Goal: Task Accomplishment & Management: Manage account settings

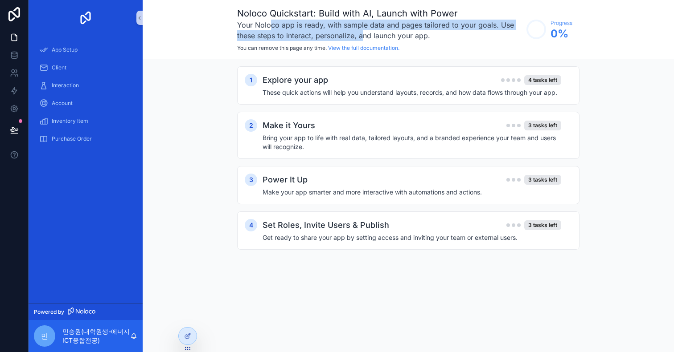
drag, startPoint x: 271, startPoint y: 25, endPoint x: 362, endPoint y: 30, distance: 90.6
click at [362, 30] on h3 "Your Noloco app is ready, with sample data and pages tailored to your goals. Us…" at bounding box center [379, 30] width 285 height 21
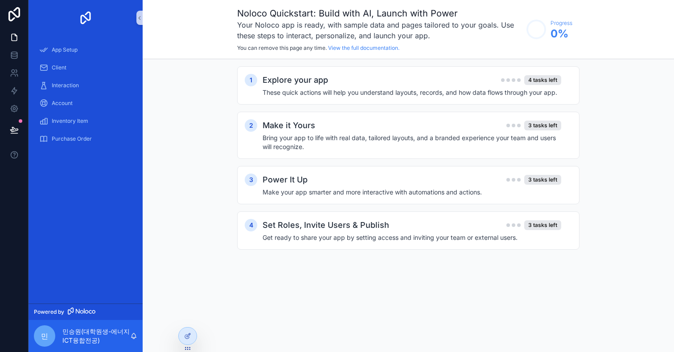
click at [372, 28] on h3 "Your Noloco app is ready, with sample data and pages tailored to your goals. Us…" at bounding box center [379, 30] width 285 height 21
drag, startPoint x: 281, startPoint y: 35, endPoint x: 309, endPoint y: 35, distance: 28.1
click at [309, 35] on h3 "Your Noloco app is ready, with sample data and pages tailored to your goals. Us…" at bounding box center [379, 30] width 285 height 21
click at [301, 57] on div "Noloco Quickstart: Build with AI, Launch with Power Your Noloco app is ready, w…" at bounding box center [408, 29] width 531 height 59
click at [13, 59] on icon at bounding box center [14, 57] width 6 height 4
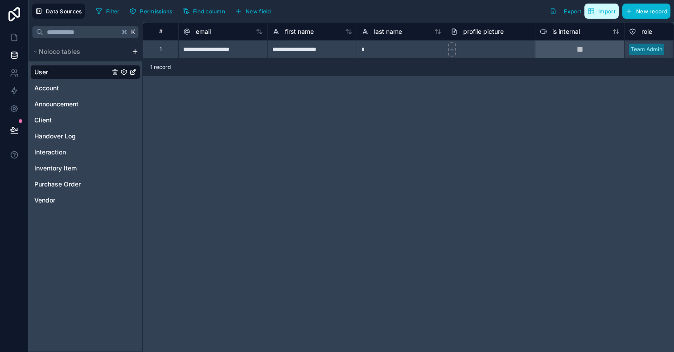
click at [605, 14] on span "Import" at bounding box center [606, 11] width 17 height 7
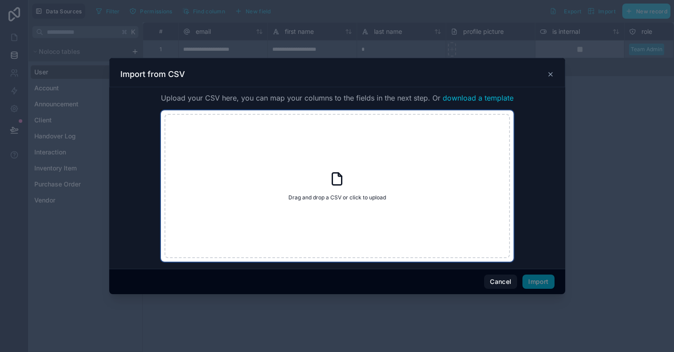
click at [370, 186] on div "Drag and drop a CSV or click to upload Drag and drop a CSV or click to upload" at bounding box center [336, 186] width 345 height 144
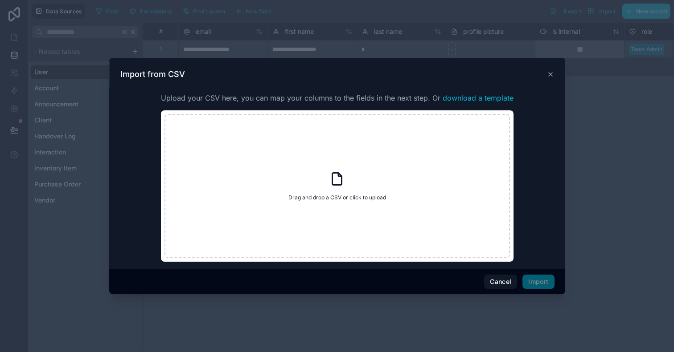
click at [554, 71] on div "Import from CSV" at bounding box center [337, 72] width 456 height 29
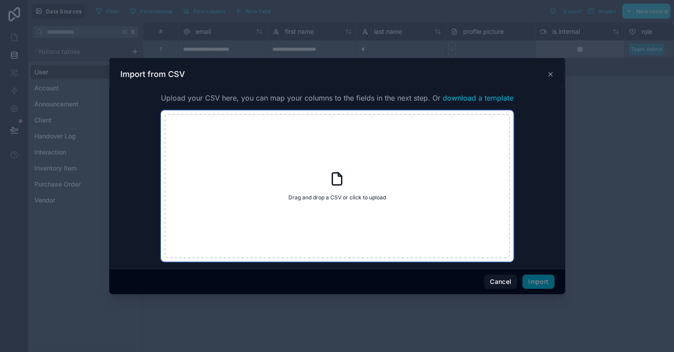
click at [318, 187] on div "Drag and drop a CSV or click to upload Drag and drop a CSV or click to upload" at bounding box center [336, 186] width 345 height 144
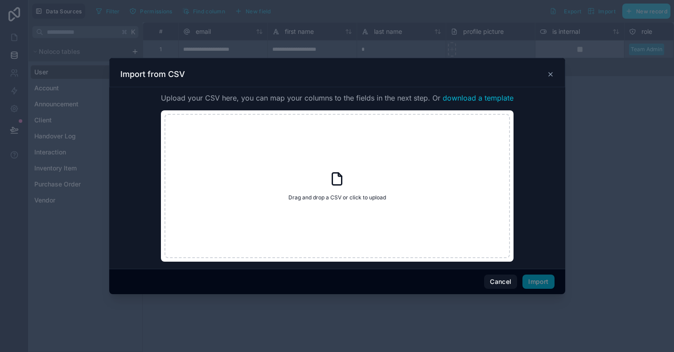
type input "**********"
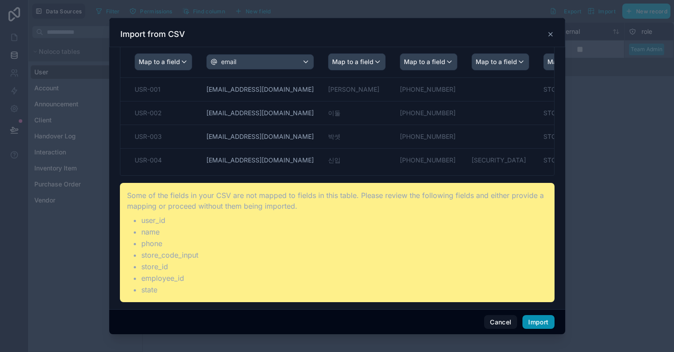
scroll to position [76, 0]
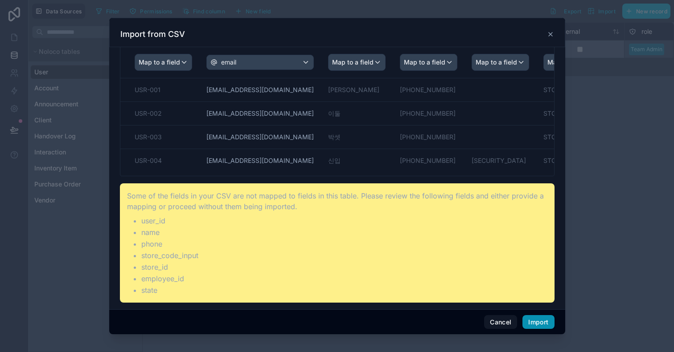
click at [540, 323] on button "Import" at bounding box center [538, 322] width 32 height 14
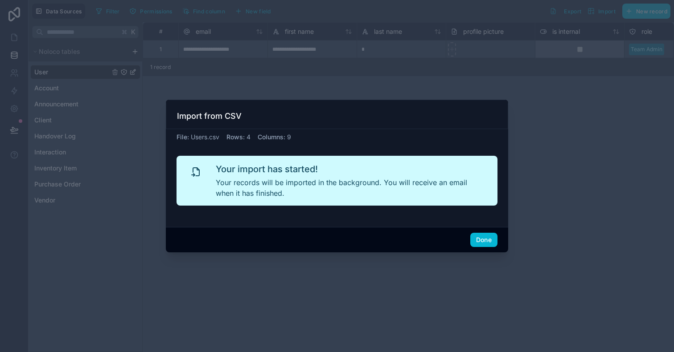
scroll to position [0, 0]
click at [484, 243] on button "Done" at bounding box center [483, 240] width 27 height 14
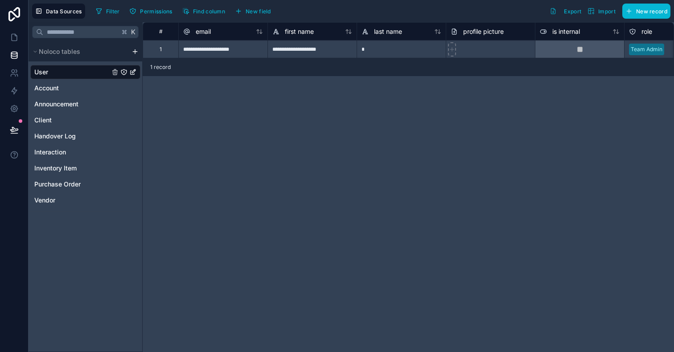
click at [184, 69] on div "1 record" at bounding box center [408, 67] width 531 height 18
click at [170, 69] on span "1 record" at bounding box center [160, 67] width 20 height 7
click at [164, 69] on span "1 record" at bounding box center [160, 67] width 20 height 7
click at [84, 73] on link "User" at bounding box center [71, 72] width 75 height 9
click at [82, 87] on link "Account" at bounding box center [71, 88] width 75 height 9
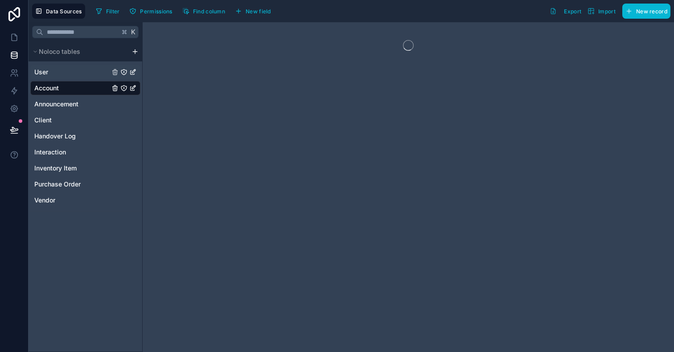
click at [83, 77] on div "User" at bounding box center [85, 72] width 110 height 14
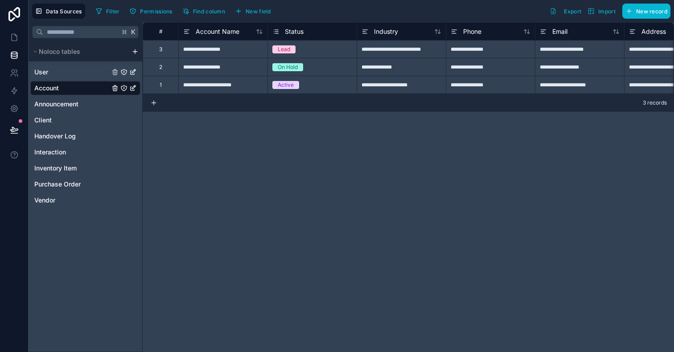
click at [78, 72] on link "User" at bounding box center [71, 72] width 75 height 9
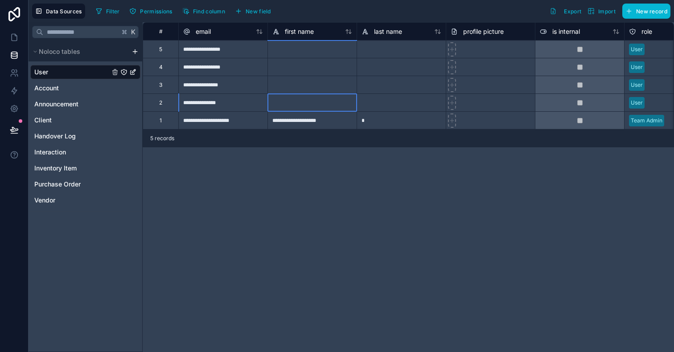
click at [315, 106] on div at bounding box center [311, 103] width 89 height 18
type input "*"
click at [311, 169] on div "**********" at bounding box center [408, 187] width 531 height 330
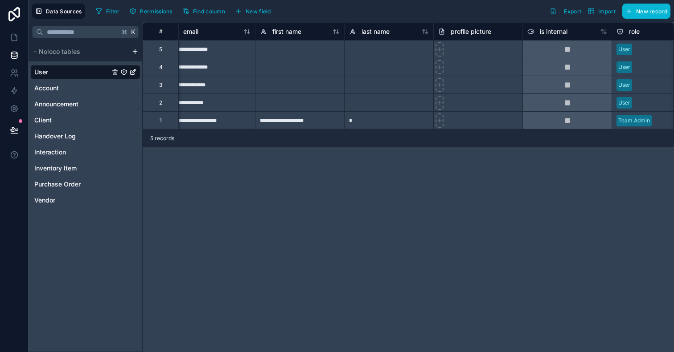
scroll to position [0, 16]
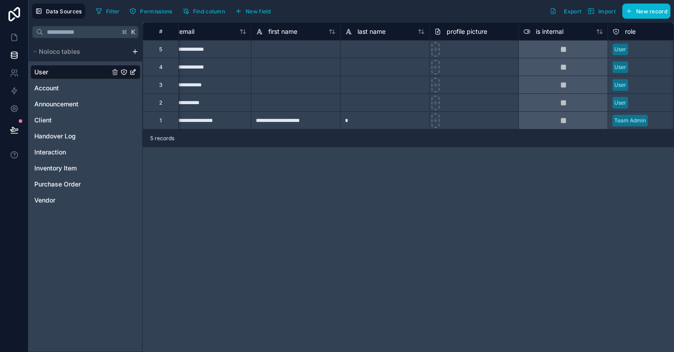
click at [458, 31] on span "profile picture" at bounding box center [466, 31] width 41 height 9
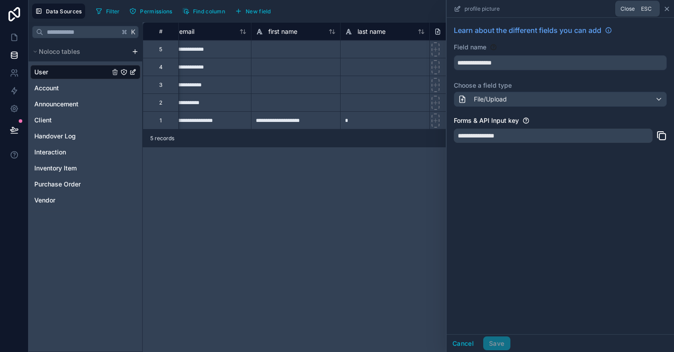
click at [667, 9] on icon at bounding box center [666, 8] width 7 height 7
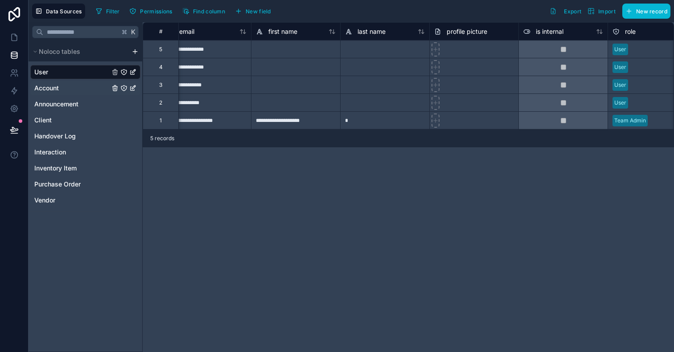
click at [52, 88] on span "Account" at bounding box center [46, 88] width 25 height 9
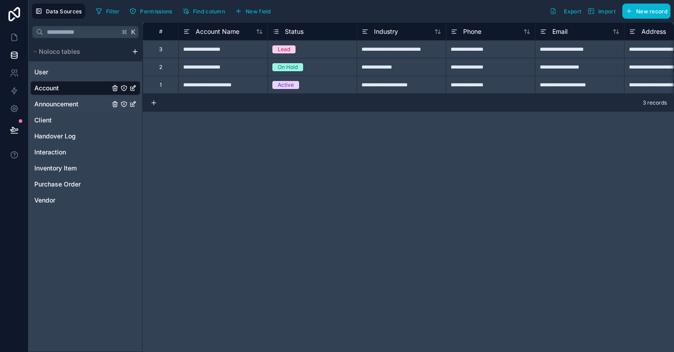
click at [75, 106] on span "Announcement" at bounding box center [56, 104] width 44 height 9
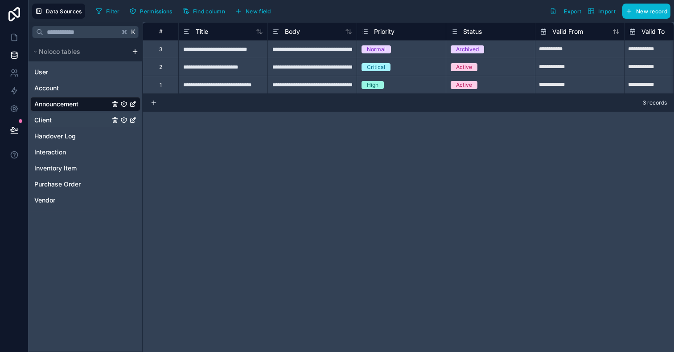
click at [62, 123] on link "Client" at bounding box center [71, 120] width 75 height 9
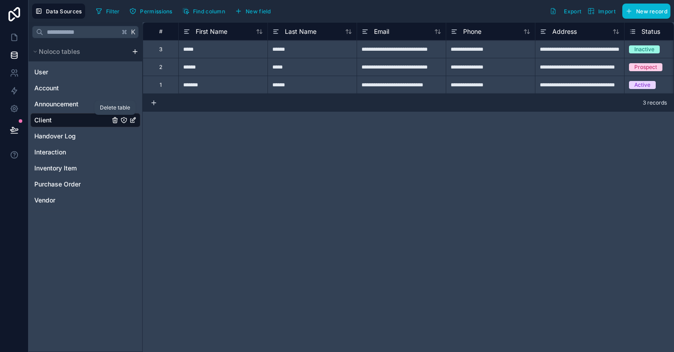
click at [115, 121] on icon "Client" at bounding box center [115, 121] width 0 height 2
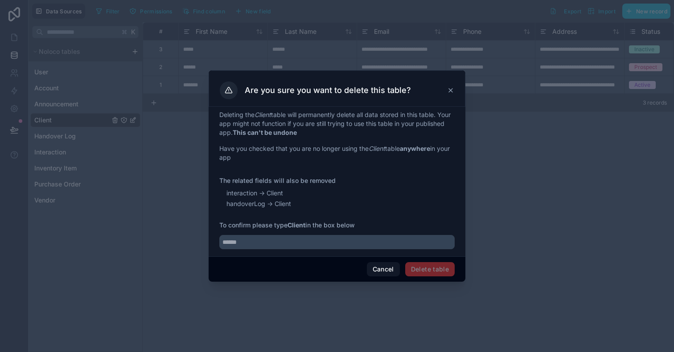
click at [450, 91] on icon at bounding box center [450, 90] width 7 height 7
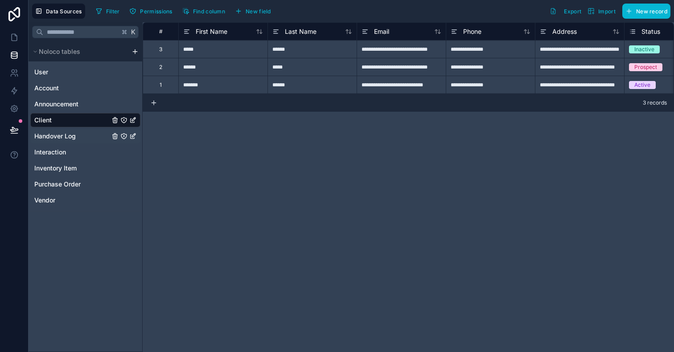
click at [61, 136] on span "Handover Log" at bounding box center [54, 136] width 41 height 9
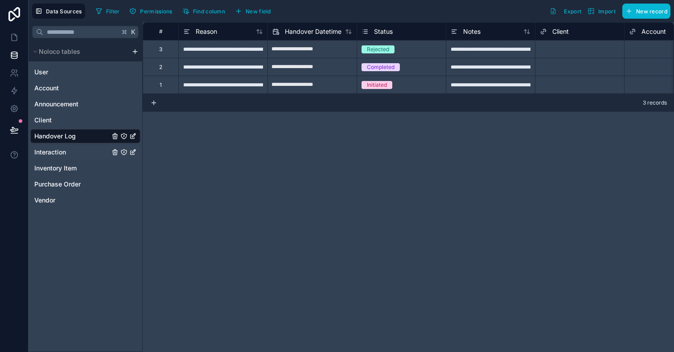
click at [73, 156] on link "Interaction" at bounding box center [71, 152] width 75 height 9
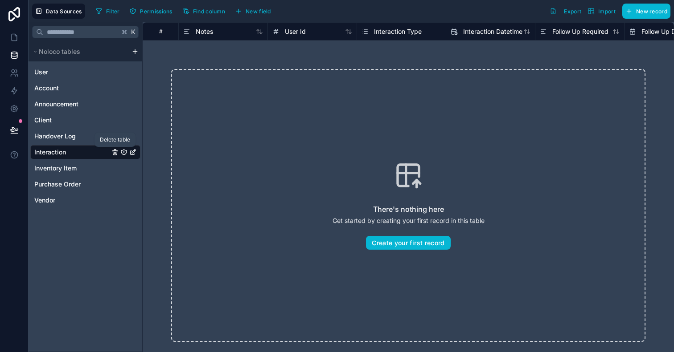
click at [115, 152] on icon "Interaction" at bounding box center [114, 152] width 7 height 7
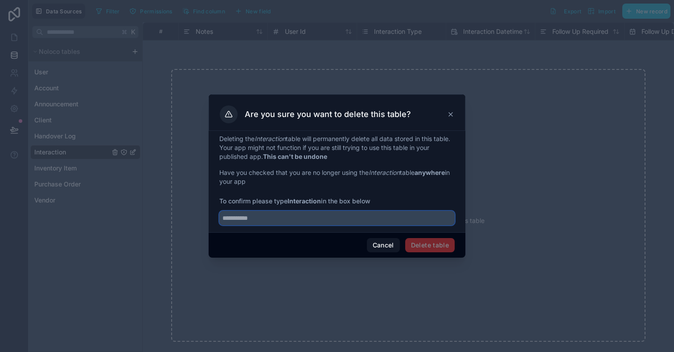
click at [398, 224] on input "text" at bounding box center [336, 218] width 235 height 14
type input "*"
type input "**********"
click at [436, 239] on button "Delete table" at bounding box center [429, 245] width 49 height 14
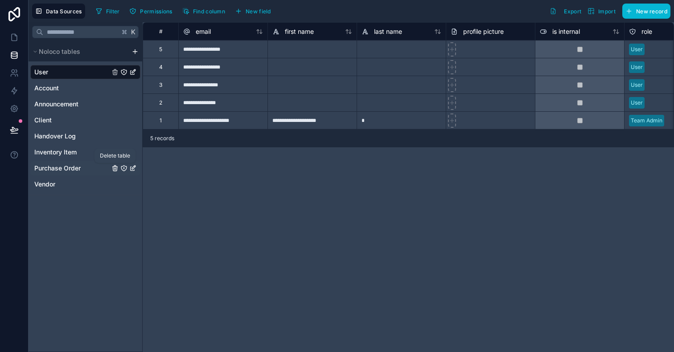
click at [113, 171] on icon "Purchase Order" at bounding box center [115, 169] width 4 height 4
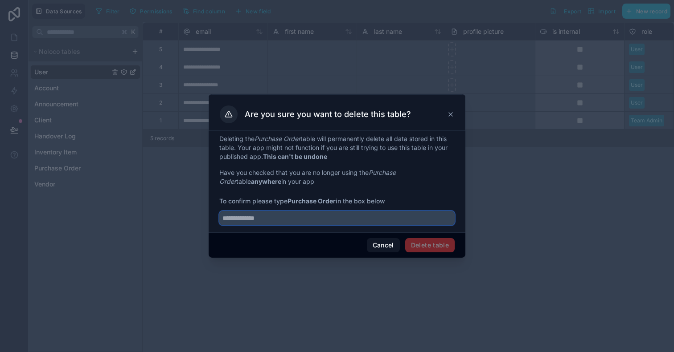
click at [340, 219] on input "text" at bounding box center [336, 218] width 235 height 14
type input "**********"
click at [435, 240] on button "Delete table" at bounding box center [429, 245] width 49 height 14
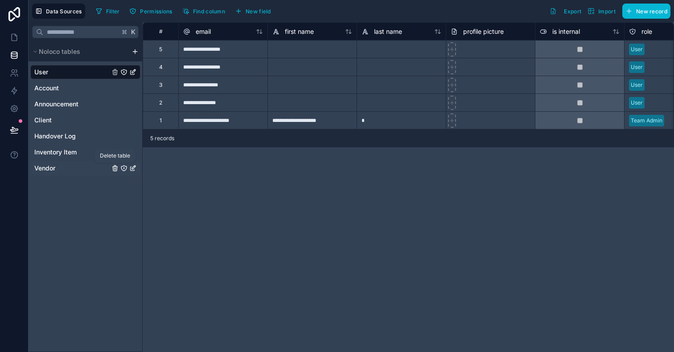
click at [116, 168] on icon "Vendor" at bounding box center [114, 168] width 7 height 7
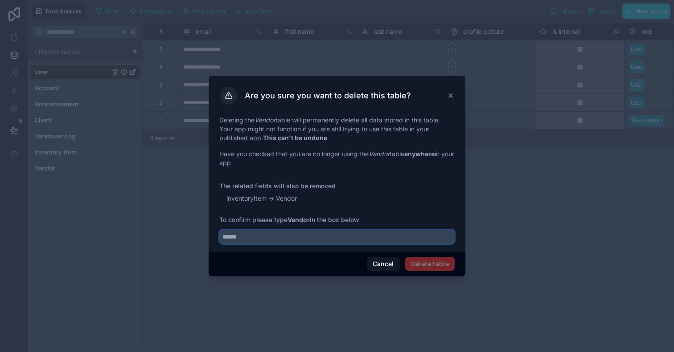
click at [266, 244] on input "text" at bounding box center [336, 237] width 235 height 14
type input "******"
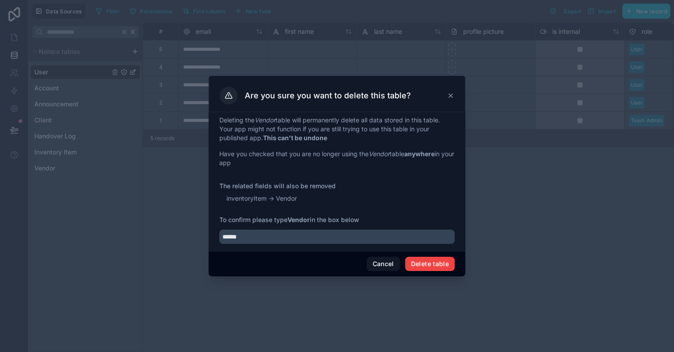
click at [439, 256] on div "Cancel Delete table" at bounding box center [336, 263] width 257 height 25
click at [437, 264] on button "Delete table" at bounding box center [429, 264] width 49 height 14
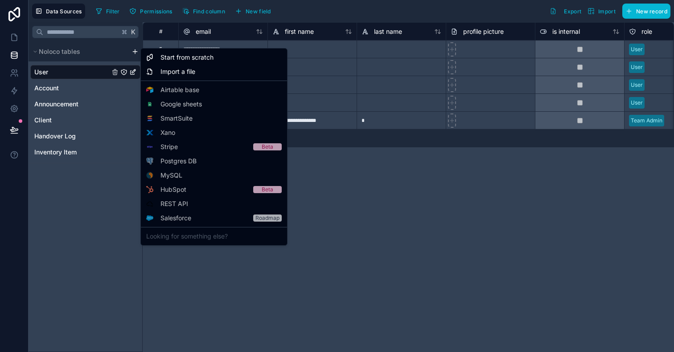
click at [132, 53] on html "**********" at bounding box center [337, 176] width 674 height 352
click at [109, 137] on html "**********" at bounding box center [337, 176] width 674 height 352
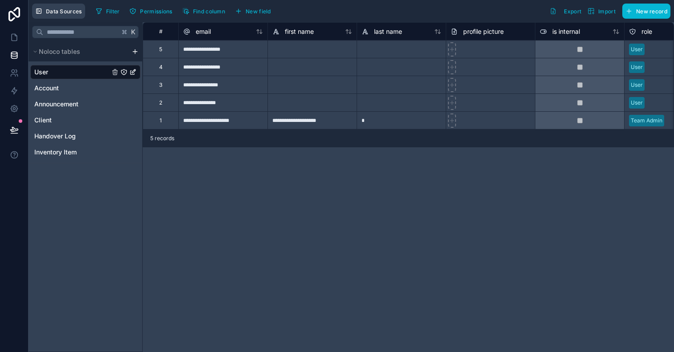
click at [63, 13] on span "Data Sources" at bounding box center [64, 11] width 36 height 7
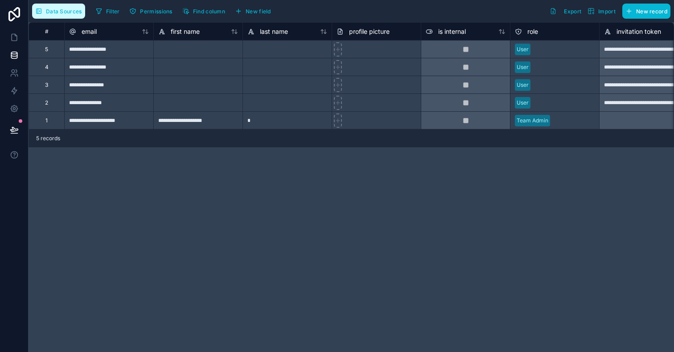
click at [70, 12] on span "Data Sources" at bounding box center [64, 11] width 36 height 7
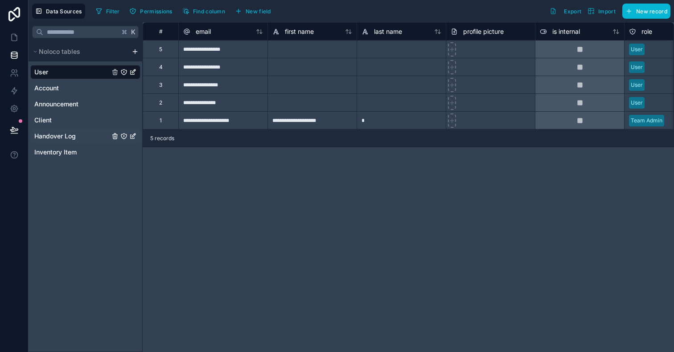
click at [74, 139] on span "Handover Log" at bounding box center [54, 136] width 41 height 9
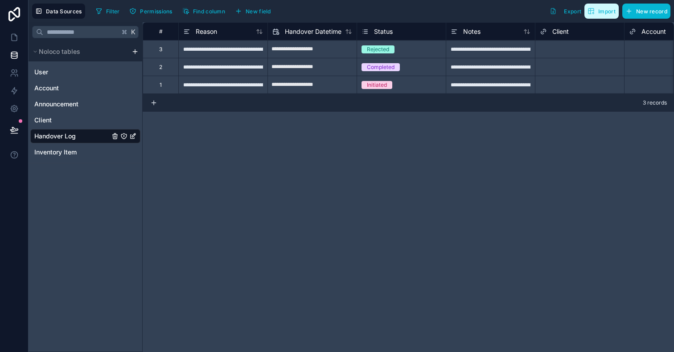
click at [600, 10] on span "Import" at bounding box center [606, 11] width 17 height 7
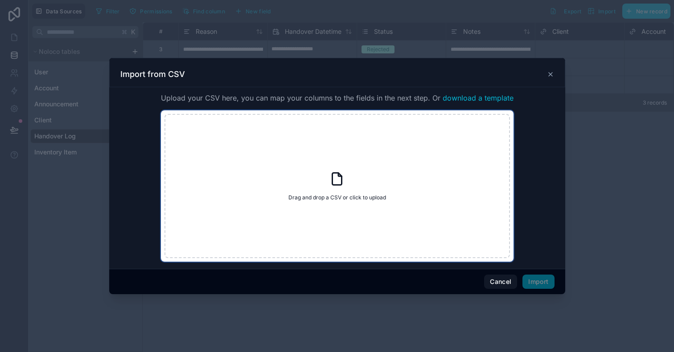
click at [392, 216] on div "Drag and drop a CSV or click to upload Drag and drop a CSV or click to upload" at bounding box center [336, 186] width 345 height 144
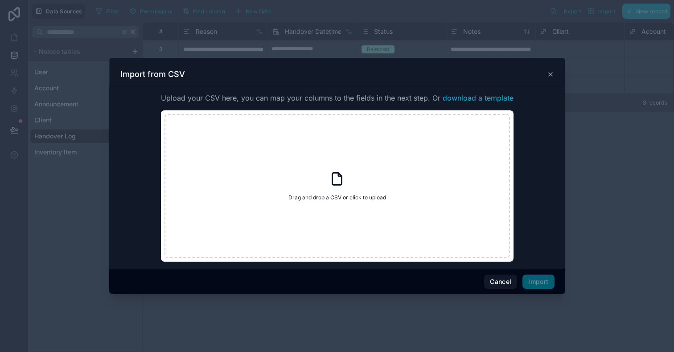
type input "**********"
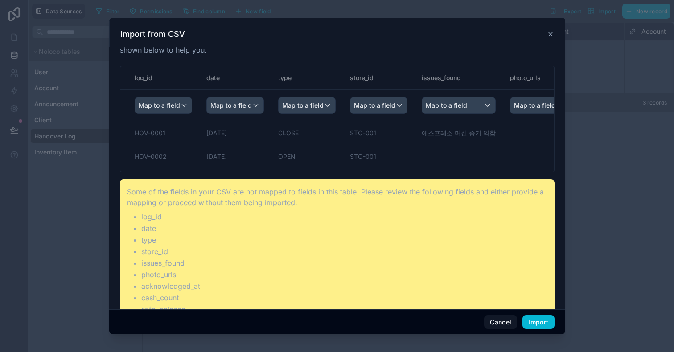
scroll to position [51, 0]
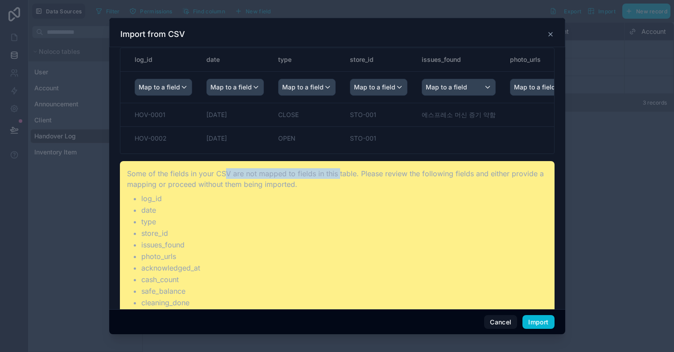
drag, startPoint x: 225, startPoint y: 175, endPoint x: 337, endPoint y: 171, distance: 111.9
click at [338, 172] on p "Some of the fields in your CSV are not mapped to fields in this table. Please r…" at bounding box center [337, 178] width 420 height 21
click at [343, 188] on p "Some of the fields in your CSV are not mapped to fields in this table. Please r…" at bounding box center [337, 178] width 420 height 21
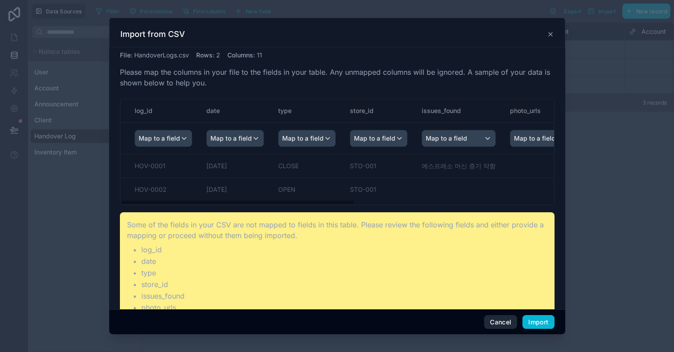
scroll to position [0, 0]
click at [544, 318] on button "Import" at bounding box center [538, 322] width 32 height 14
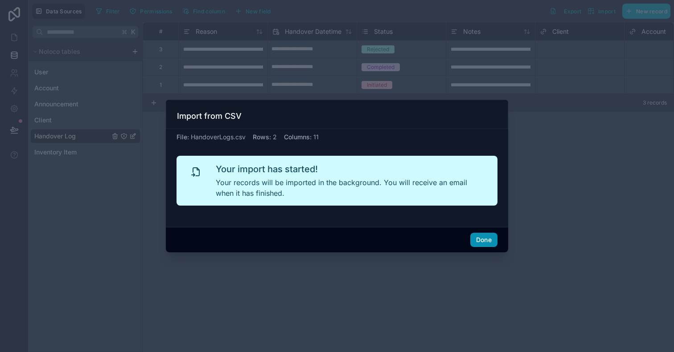
click at [485, 240] on button "Done" at bounding box center [483, 240] width 27 height 14
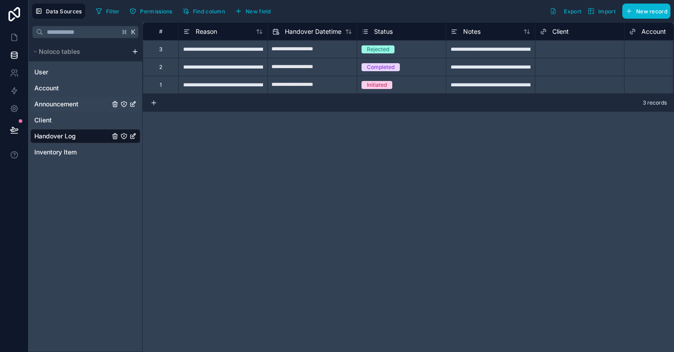
click at [63, 109] on div "Announcement" at bounding box center [85, 104] width 110 height 14
click at [57, 125] on div "Client" at bounding box center [85, 120] width 110 height 14
click at [49, 121] on span "Client" at bounding box center [42, 120] width 17 height 9
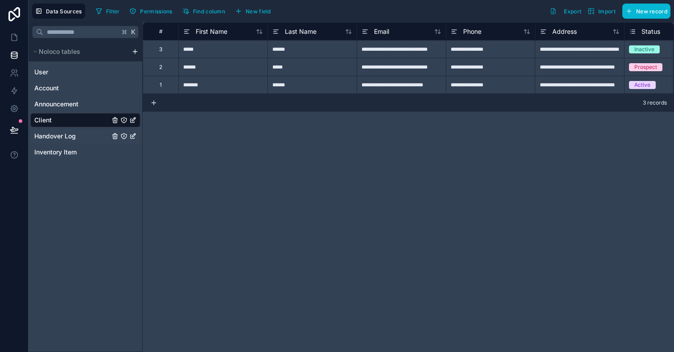
click at [53, 134] on span "Handover Log" at bounding box center [54, 136] width 41 height 9
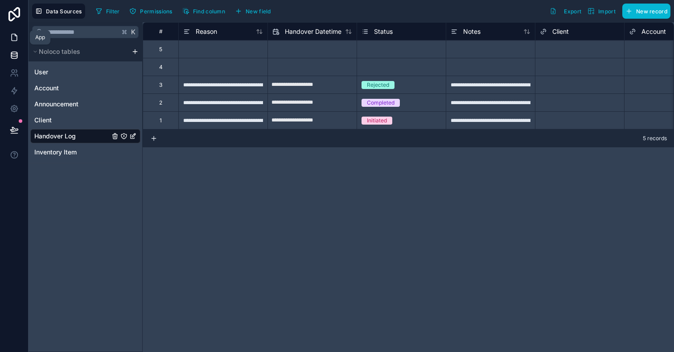
click at [14, 45] on link at bounding box center [14, 38] width 28 height 18
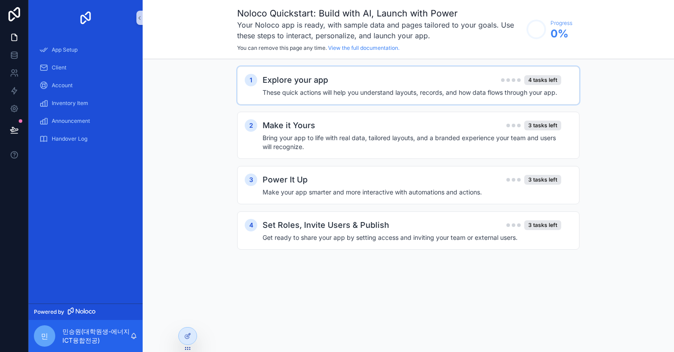
click at [475, 81] on div "Explore your app 4 tasks left" at bounding box center [411, 80] width 298 height 12
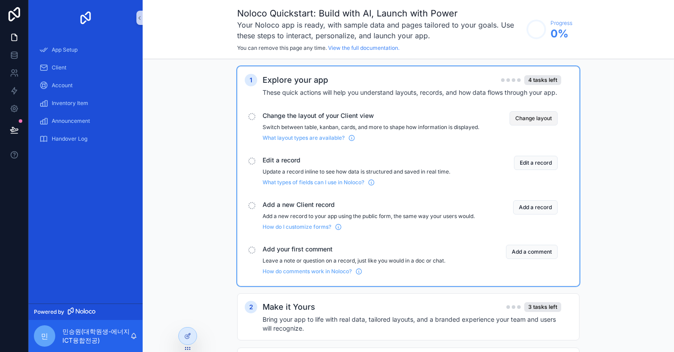
click at [541, 122] on button "Change layout" at bounding box center [533, 118] width 48 height 14
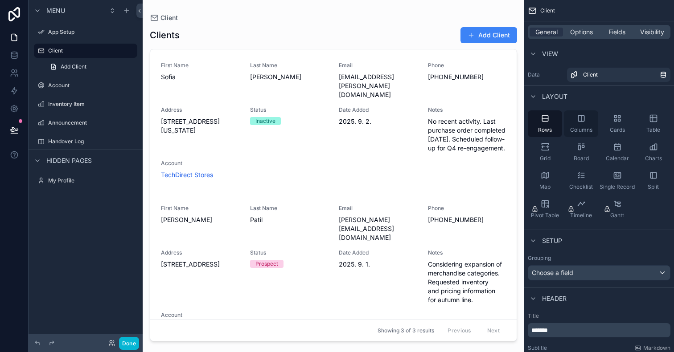
click at [581, 128] on span "Columns" at bounding box center [581, 130] width 22 height 7
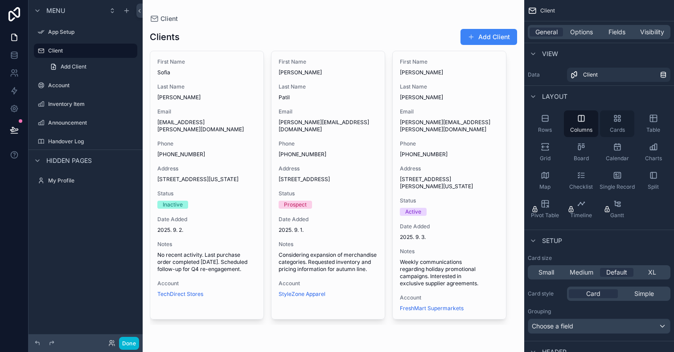
click at [606, 125] on div "Cards" at bounding box center [617, 123] width 34 height 27
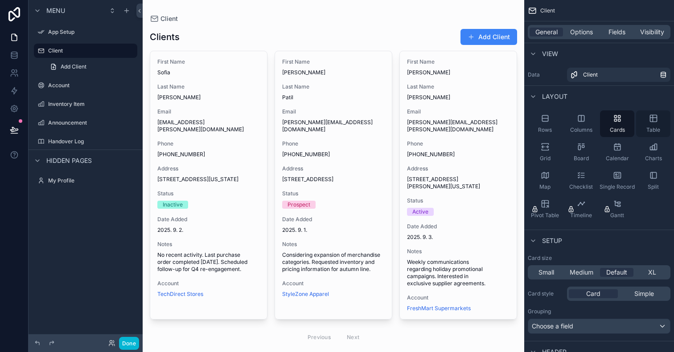
click at [642, 124] on div "Table" at bounding box center [653, 123] width 34 height 27
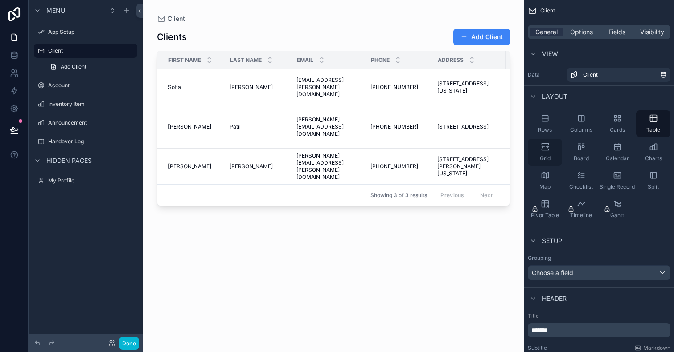
click at [551, 147] on div "Grid" at bounding box center [544, 152] width 34 height 27
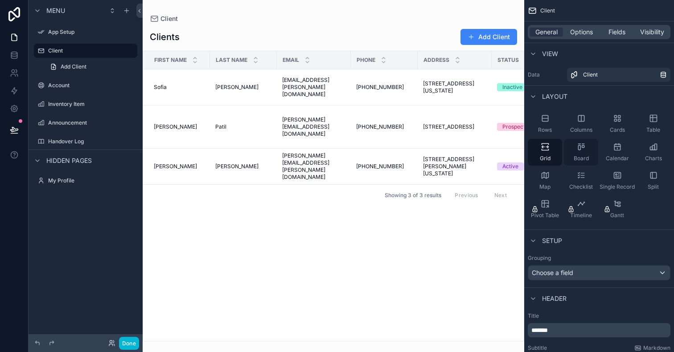
click at [577, 149] on icon "scrollable content" at bounding box center [580, 147] width 9 height 9
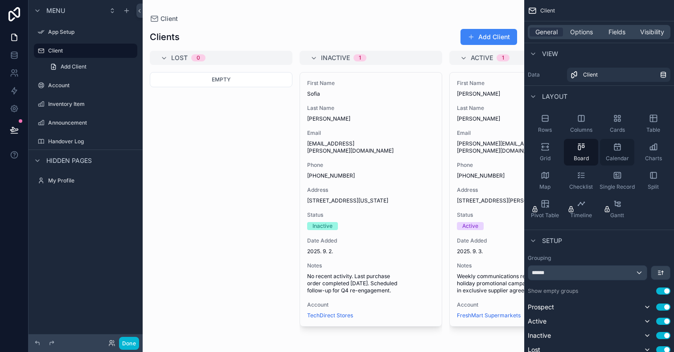
click at [620, 150] on icon "scrollable content" at bounding box center [617, 147] width 6 height 6
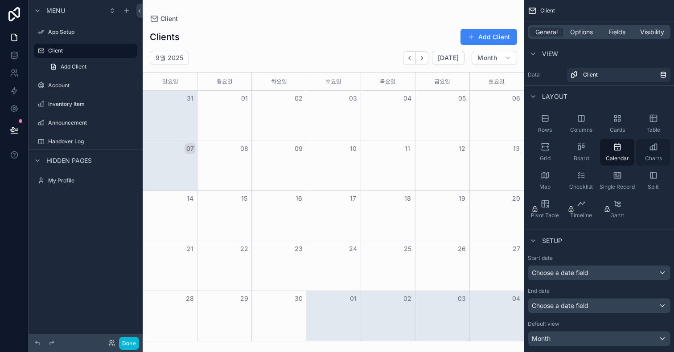
click at [648, 152] on div "Charts" at bounding box center [653, 152] width 34 height 27
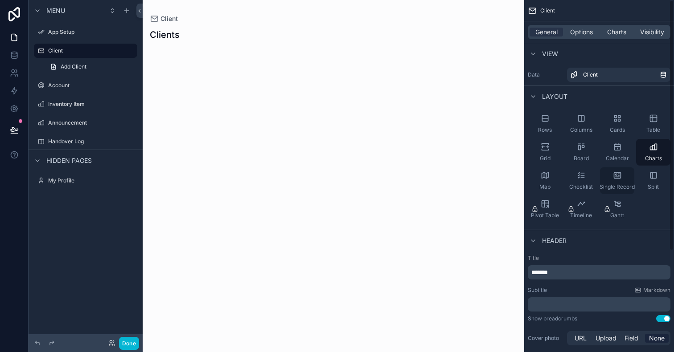
click at [624, 183] on div "Single Record" at bounding box center [617, 181] width 34 height 27
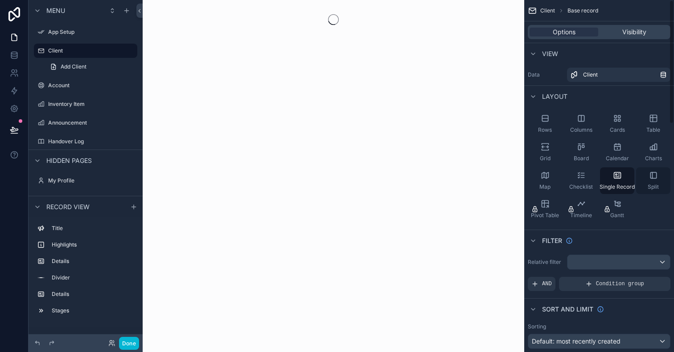
click at [651, 176] on icon "scrollable content" at bounding box center [653, 175] width 9 height 9
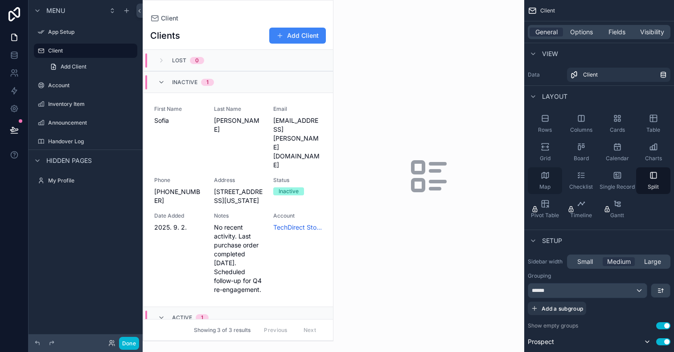
click at [558, 180] on div "Map" at bounding box center [544, 181] width 34 height 27
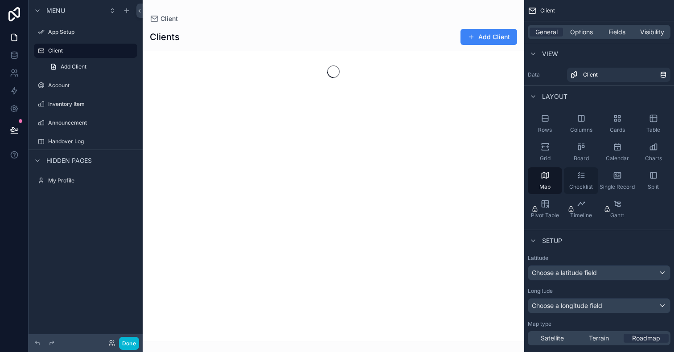
click at [592, 184] on span "Checklist" at bounding box center [581, 187] width 24 height 7
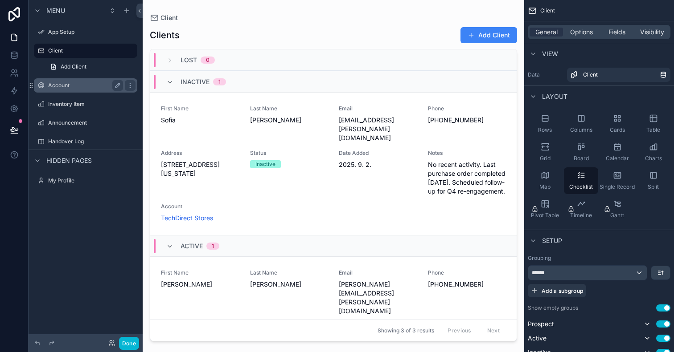
click at [84, 88] on label "Account" at bounding box center [83, 85] width 71 height 7
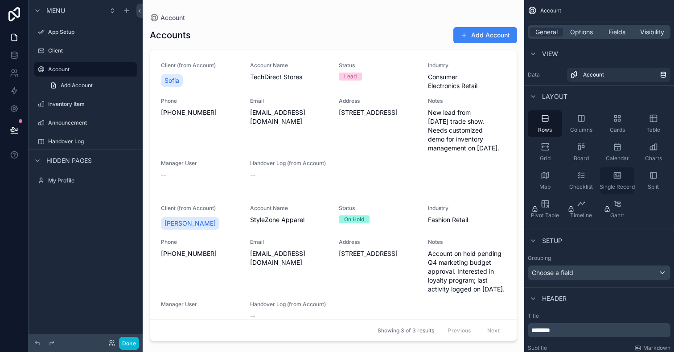
click at [605, 175] on div "Single Record" at bounding box center [617, 181] width 34 height 27
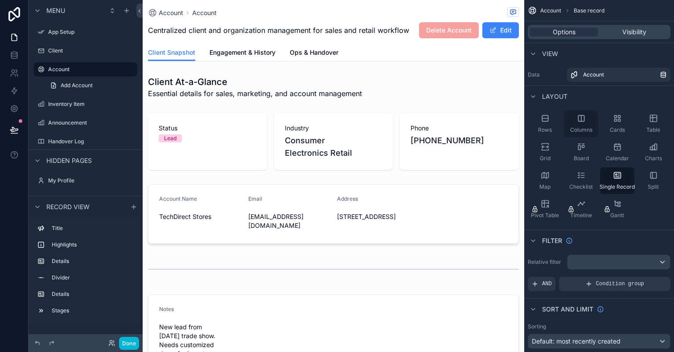
click at [579, 127] on span "Columns" at bounding box center [581, 130] width 22 height 7
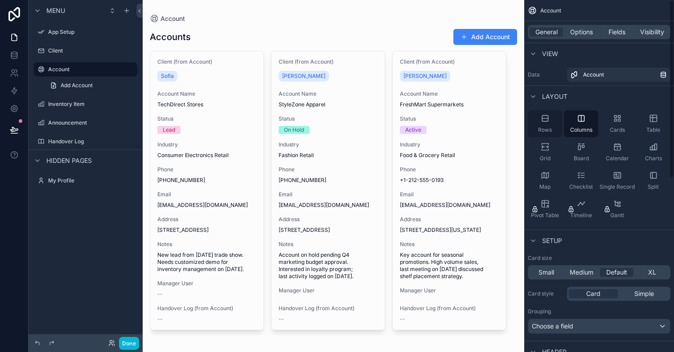
click at [547, 125] on div "Rows" at bounding box center [544, 123] width 34 height 27
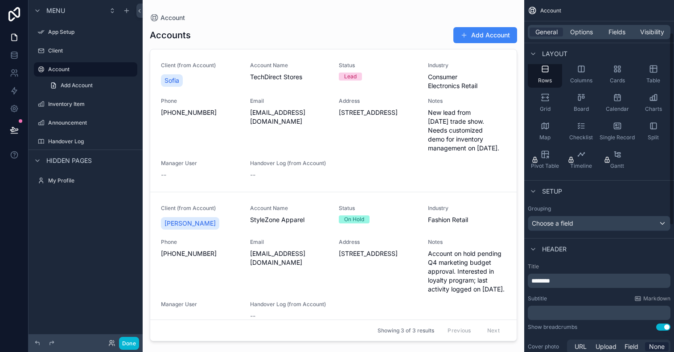
scroll to position [60, 0]
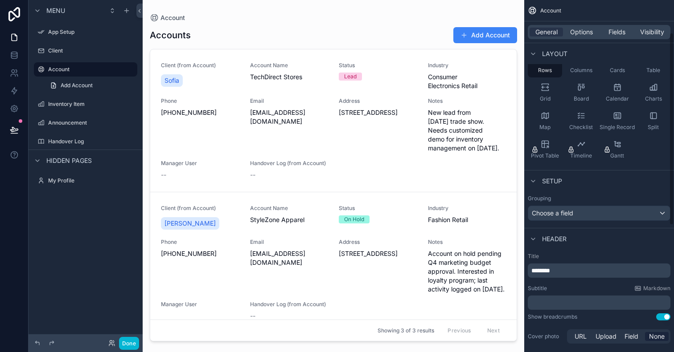
click at [587, 213] on div "Choose a field" at bounding box center [599, 213] width 142 height 14
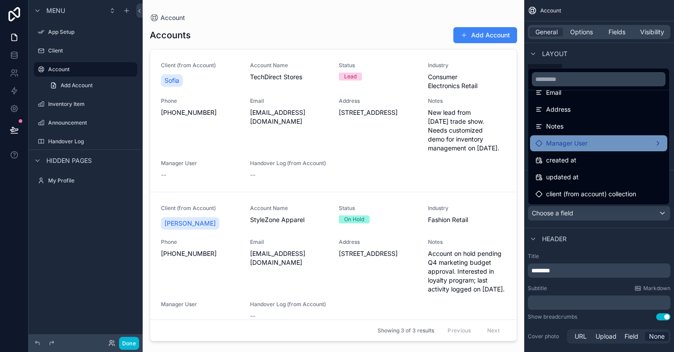
scroll to position [132, 0]
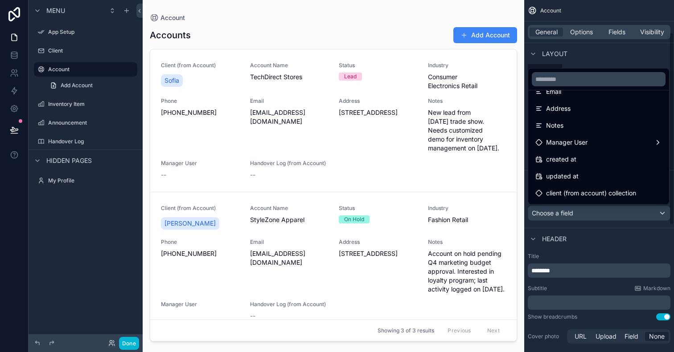
click at [590, 225] on div "scrollable content" at bounding box center [337, 176] width 674 height 352
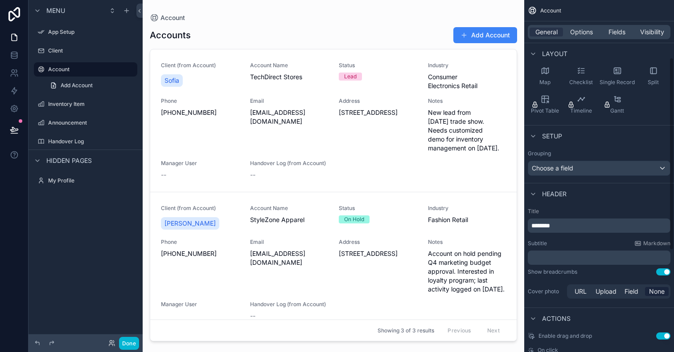
scroll to position [110, 0]
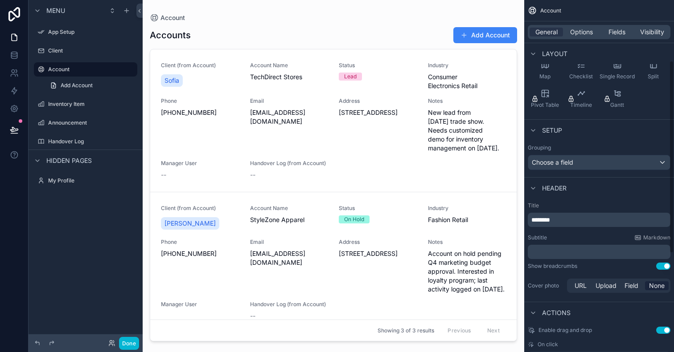
click at [592, 165] on div "Choose a field" at bounding box center [599, 162] width 142 height 14
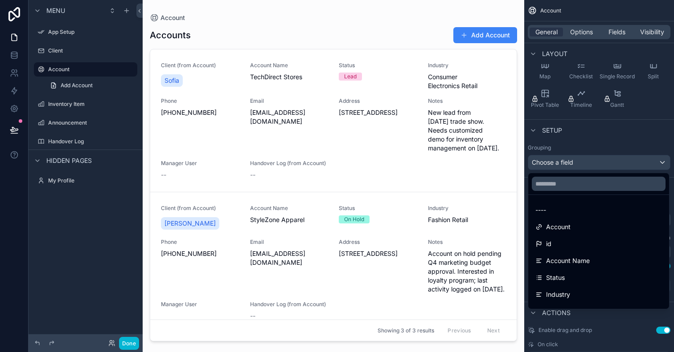
scroll to position [0, 0]
click at [585, 242] on div "id" at bounding box center [598, 244] width 127 height 11
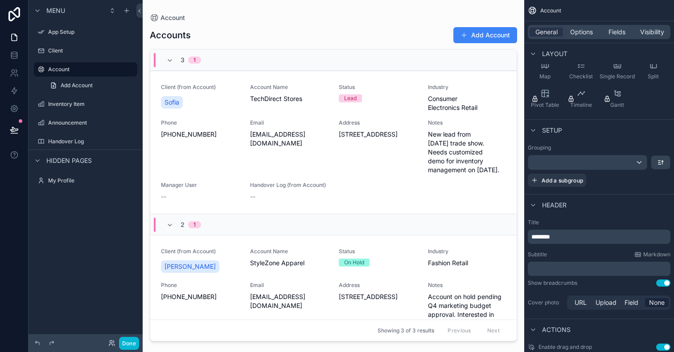
click at [599, 159] on div "scrollable content" at bounding box center [587, 162] width 119 height 14
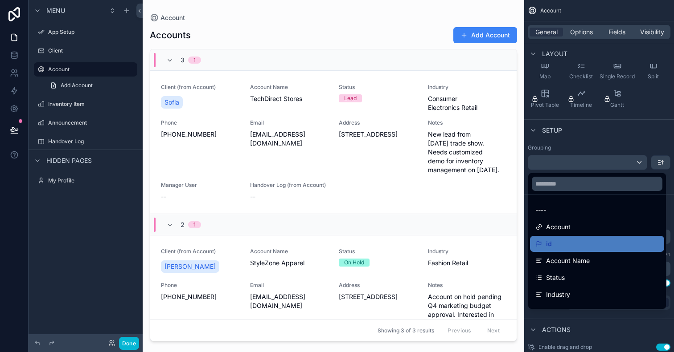
click at [600, 159] on div "scrollable content" at bounding box center [337, 176] width 674 height 352
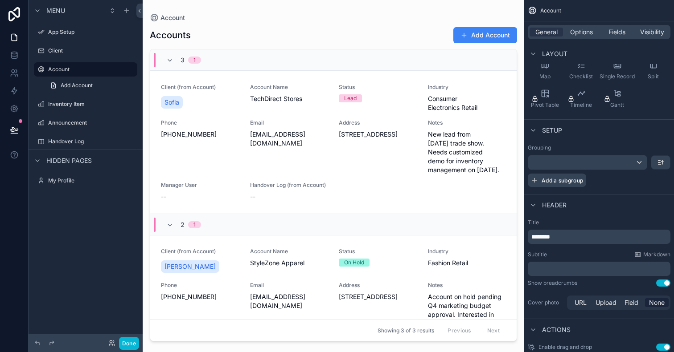
click at [568, 186] on button "Add a subgroup" at bounding box center [556, 180] width 58 height 13
click at [663, 178] on icon "scrollable content" at bounding box center [660, 181] width 7 height 7
click at [658, 162] on icon "scrollable content" at bounding box center [660, 162] width 7 height 7
click at [658, 162] on div "scrollable content" at bounding box center [337, 176] width 674 height 352
click at [627, 201] on div "Header" at bounding box center [599, 204] width 150 height 21
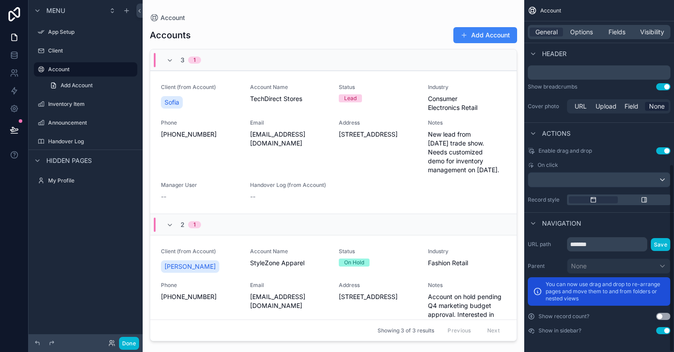
scroll to position [307, 0]
click at [68, 28] on div "App Setup" at bounding box center [85, 32] width 75 height 11
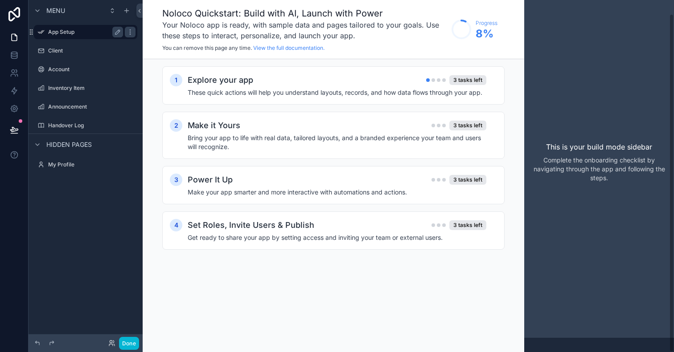
scroll to position [14, 0]
click at [276, 95] on h4 "These quick actions will help you understand layouts, records, and how data flo…" at bounding box center [337, 92] width 298 height 9
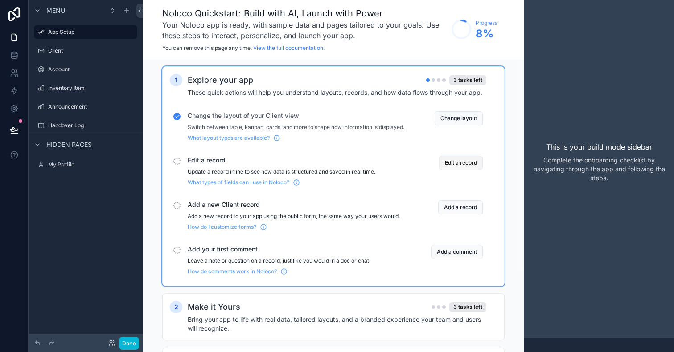
click at [465, 170] on button "Edit a record" at bounding box center [461, 163] width 44 height 14
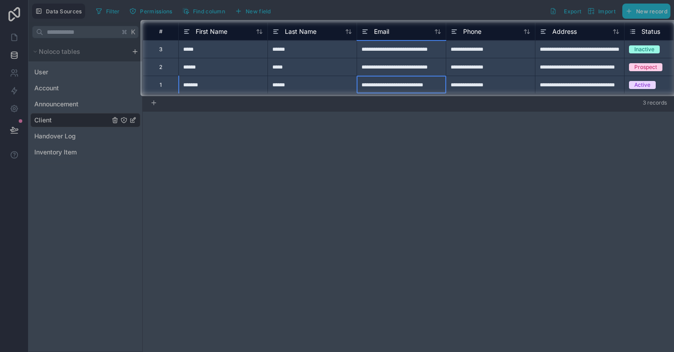
click at [413, 91] on div "**********" at bounding box center [400, 85] width 89 height 18
click at [366, 70] on div "**********" at bounding box center [400, 67] width 89 height 18
click at [222, 54] on div "*****" at bounding box center [222, 49] width 89 height 18
click at [12, 45] on div at bounding box center [70, 58] width 140 height 76
click at [12, 43] on div at bounding box center [70, 58] width 140 height 76
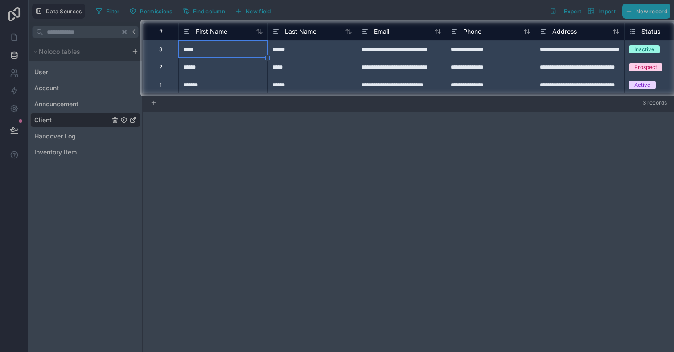
click at [78, 49] on div at bounding box center [70, 58] width 140 height 76
click at [342, 69] on div "*****" at bounding box center [311, 67] width 89 height 18
click at [415, 90] on div "**********" at bounding box center [400, 85] width 89 height 18
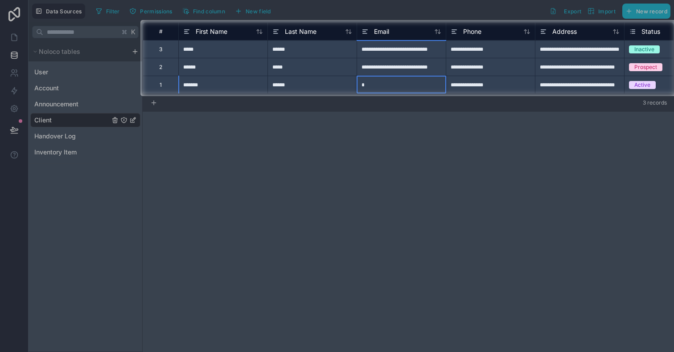
type input "*"
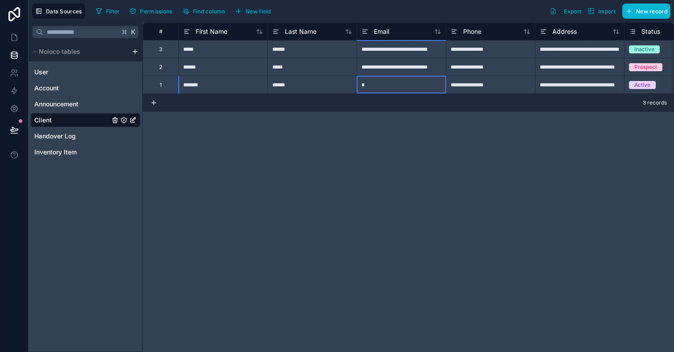
click at [384, 185] on div at bounding box center [337, 224] width 674 height 256
click at [11, 41] on icon at bounding box center [14, 37] width 9 height 9
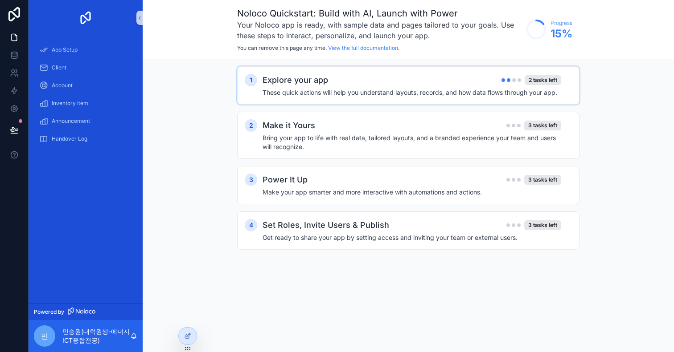
click at [435, 76] on div "Explore your app 2 tasks left" at bounding box center [411, 80] width 298 height 12
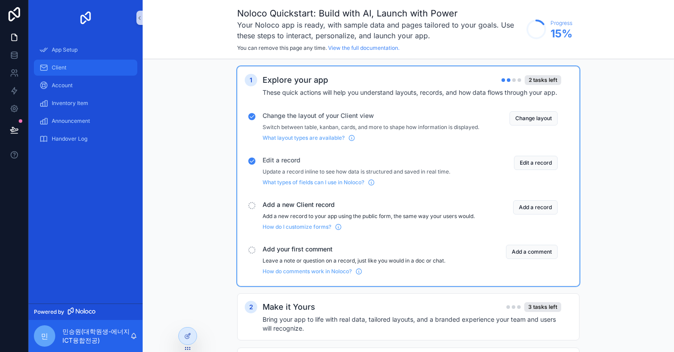
click at [75, 66] on div "Client" at bounding box center [85, 68] width 93 height 14
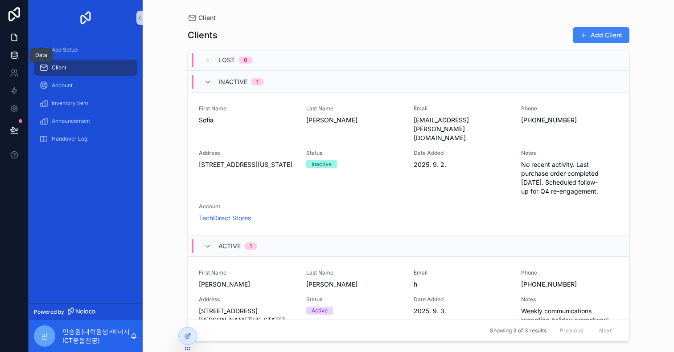
click at [10, 56] on icon at bounding box center [14, 55] width 9 height 9
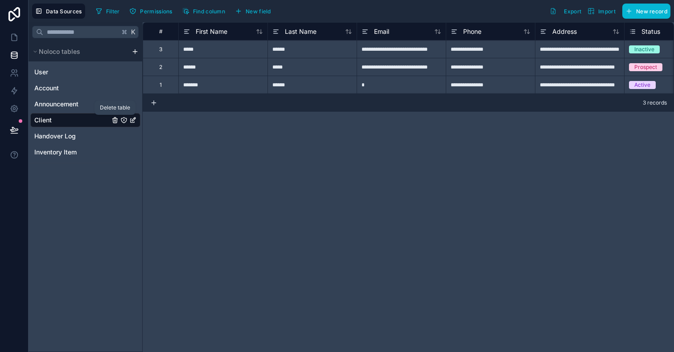
click at [117, 119] on icon "Client" at bounding box center [115, 121] width 4 height 4
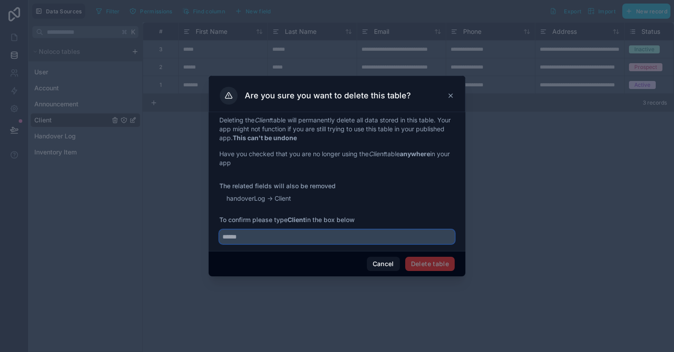
click at [249, 238] on input "text" at bounding box center [336, 237] width 235 height 14
type input "******"
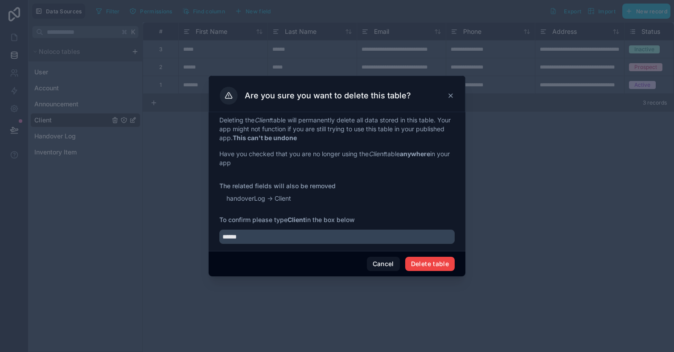
click at [443, 251] on div "Deleting the Client table will permanently delete all data stored in this table…" at bounding box center [336, 181] width 257 height 139
click at [442, 266] on button "Delete table" at bounding box center [429, 264] width 49 height 14
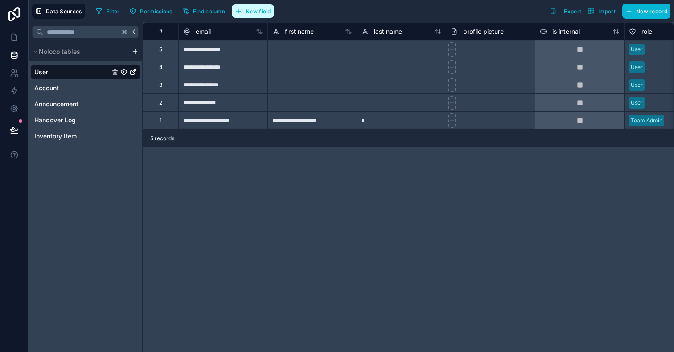
click at [259, 14] on span "New field" at bounding box center [257, 11] width 25 height 7
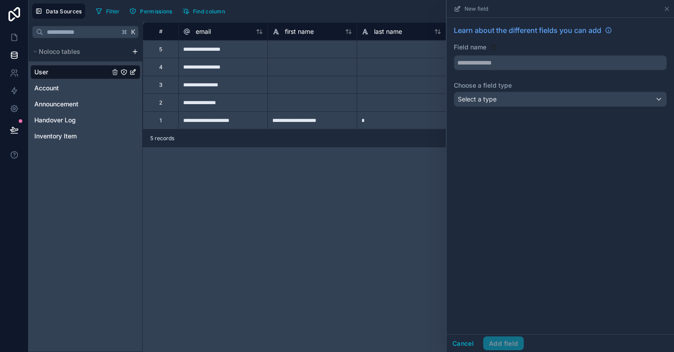
click at [482, 102] on span "Select a type" at bounding box center [477, 99] width 39 height 8
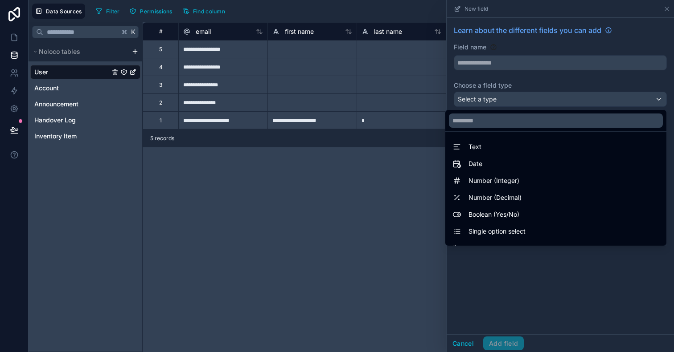
click at [415, 219] on div "**********" at bounding box center [408, 187] width 531 height 330
click at [463, 336] on div at bounding box center [559, 176] width 227 height 352
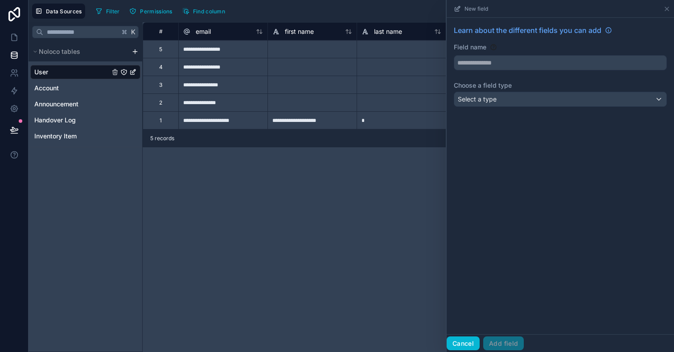
click at [456, 341] on button "Cancel" at bounding box center [462, 344] width 33 height 14
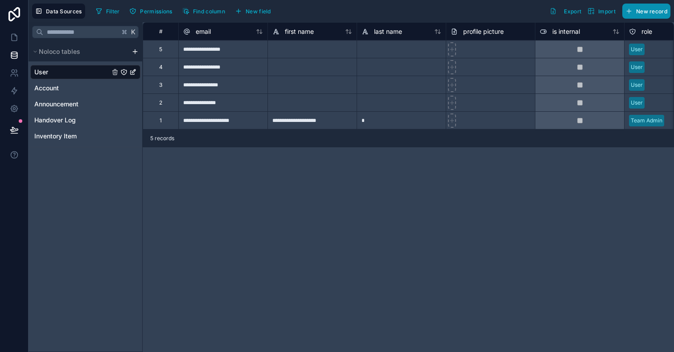
click at [644, 10] on span "New record" at bounding box center [651, 11] width 31 height 7
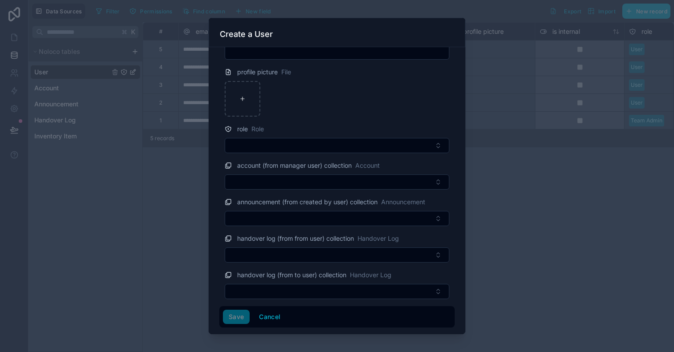
scroll to position [103, 0]
click at [268, 318] on button "Cancel" at bounding box center [269, 317] width 33 height 14
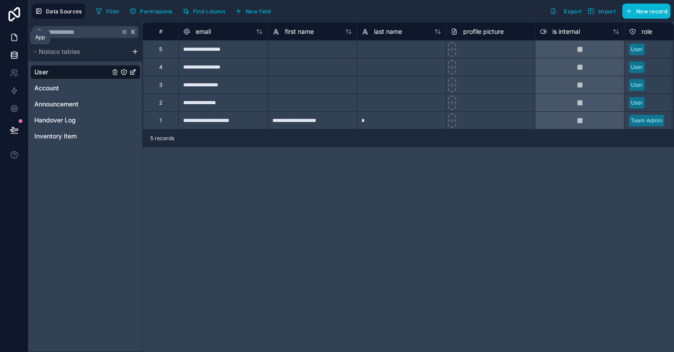
click at [11, 34] on icon at bounding box center [14, 37] width 9 height 9
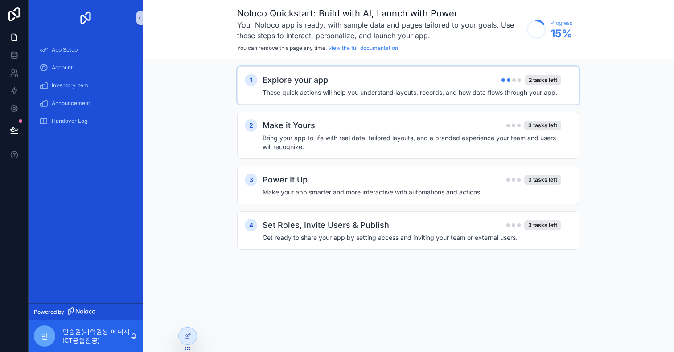
click at [285, 94] on h4 "These quick actions will help you understand layouts, records, and how data flo…" at bounding box center [411, 92] width 298 height 9
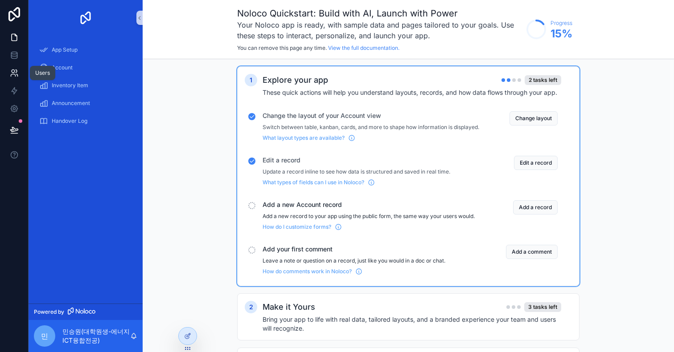
click at [15, 64] on link at bounding box center [14, 73] width 28 height 18
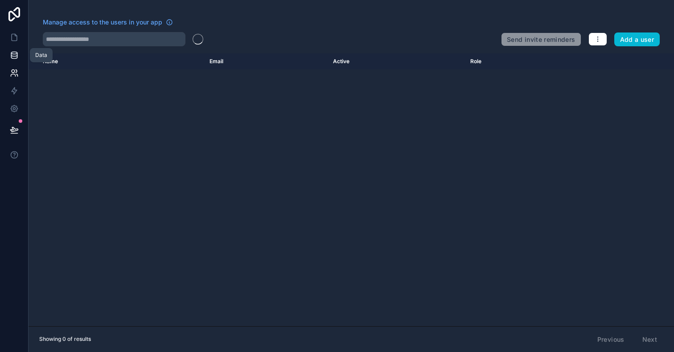
click at [15, 54] on icon at bounding box center [14, 53] width 6 height 2
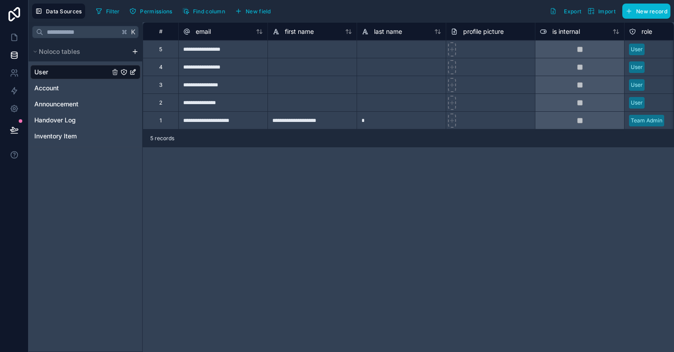
click at [134, 55] on div "Noloco tables" at bounding box center [86, 52] width 114 height 20
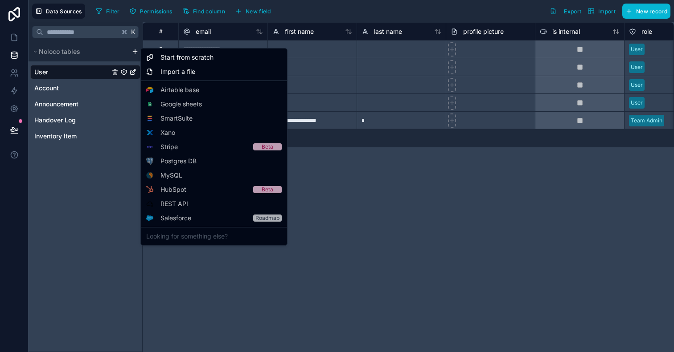
click at [134, 55] on html "**********" at bounding box center [337, 176] width 674 height 352
click at [153, 67] on div "Import a file" at bounding box center [214, 72] width 143 height 14
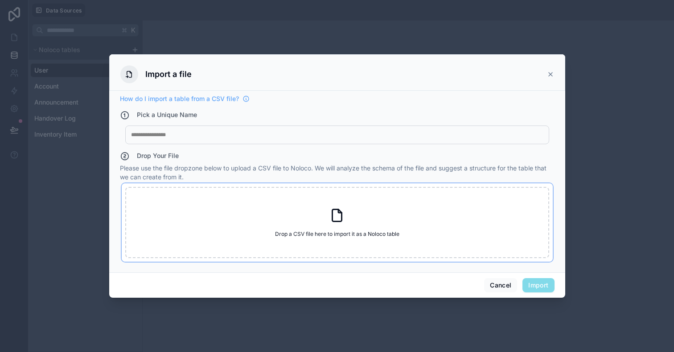
click at [290, 212] on div "Drop a CSV file here to import it as a Noloco table Drop a CSV file here to imp…" at bounding box center [337, 222] width 424 height 71
type input "**********"
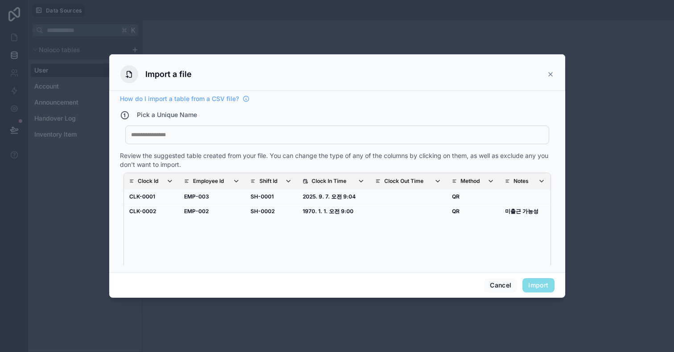
click at [423, 131] on div "My Imported File" at bounding box center [337, 135] width 424 height 19
click at [420, 137] on div at bounding box center [337, 134] width 412 height 7
click at [534, 182] on span "Notes" at bounding box center [528, 181] width 31 height 7
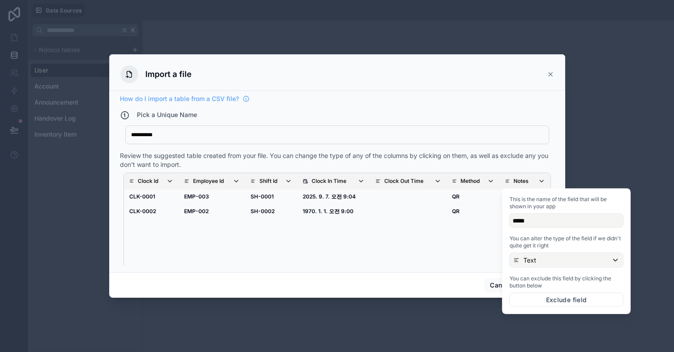
click at [534, 182] on span "Notes" at bounding box center [528, 181] width 31 height 7
click at [546, 299] on button "Exclude field" at bounding box center [566, 300] width 114 height 14
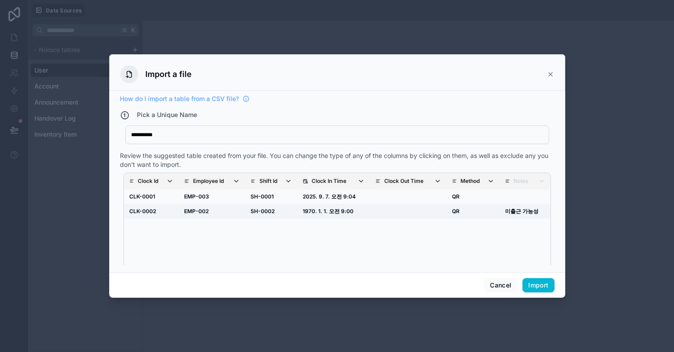
click at [525, 214] on td "미출근 가능성" at bounding box center [524, 211] width 50 height 15
click at [537, 284] on button "Import" at bounding box center [538, 285] width 32 height 14
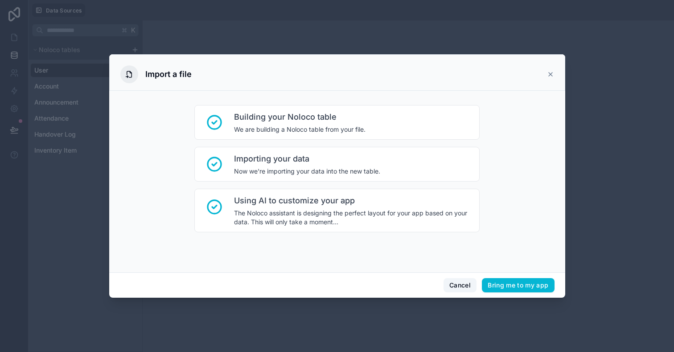
click at [463, 286] on button "Cancel" at bounding box center [459, 285] width 33 height 14
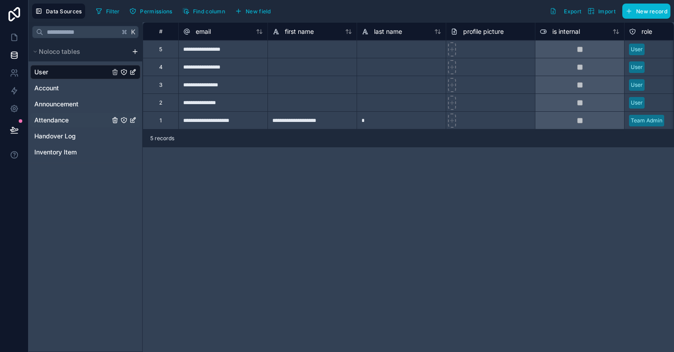
click at [77, 121] on link "Attendance" at bounding box center [71, 120] width 75 height 9
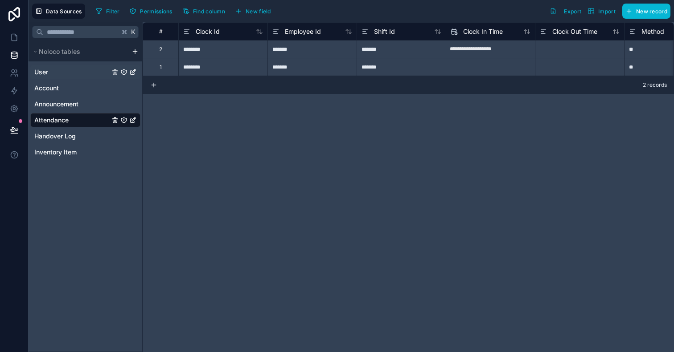
click at [83, 74] on link "User" at bounding box center [71, 72] width 75 height 9
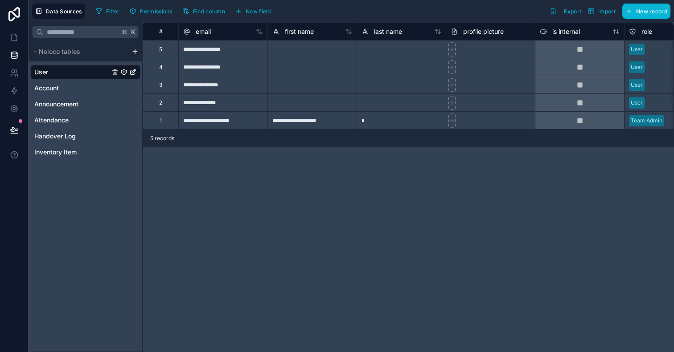
click at [135, 74] on icon "User" at bounding box center [132, 72] width 7 height 7
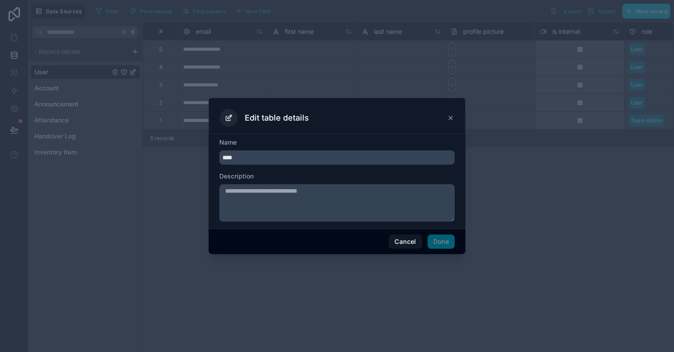
click at [450, 118] on icon at bounding box center [451, 118] width 4 height 4
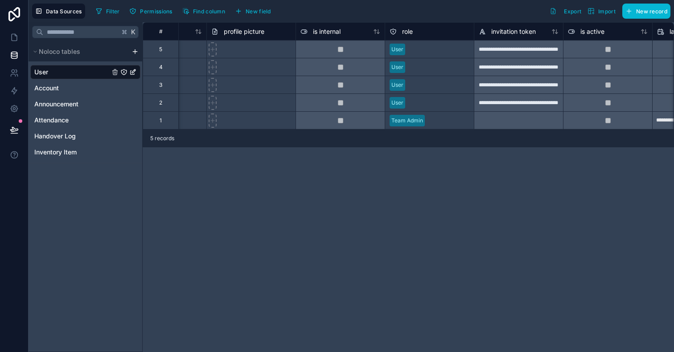
scroll to position [0, 257]
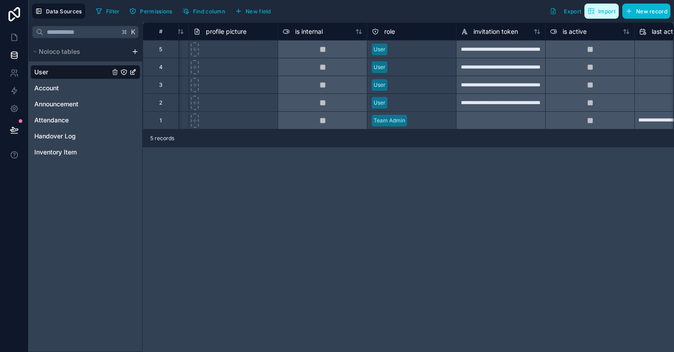
click at [605, 16] on button "Import" at bounding box center [601, 11] width 34 height 15
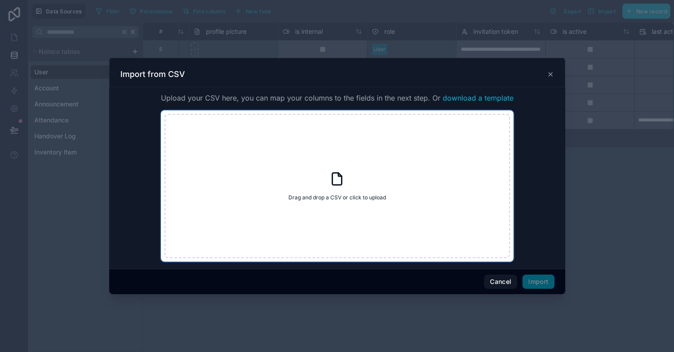
click at [423, 181] on div "Drag and drop a CSV or click to upload Drag and drop a CSV or click to upload" at bounding box center [336, 186] width 345 height 144
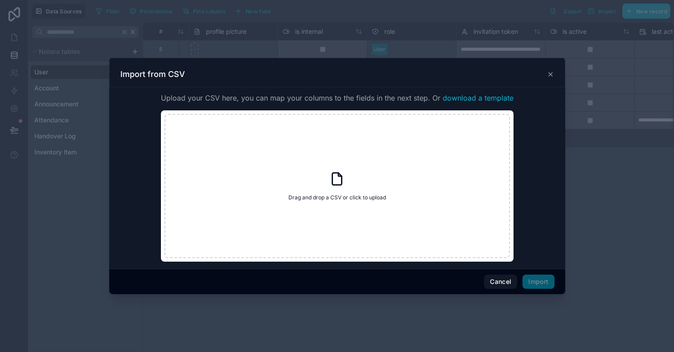
type input "**********"
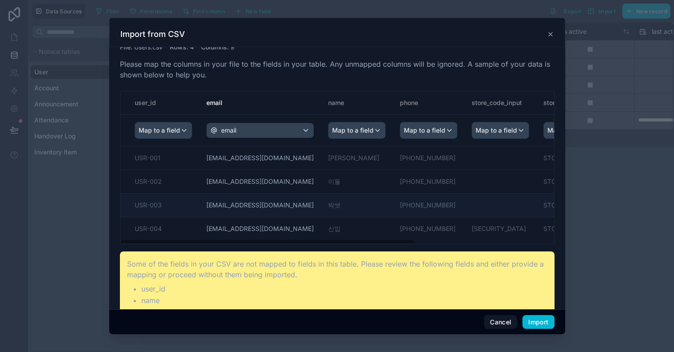
scroll to position [0, 0]
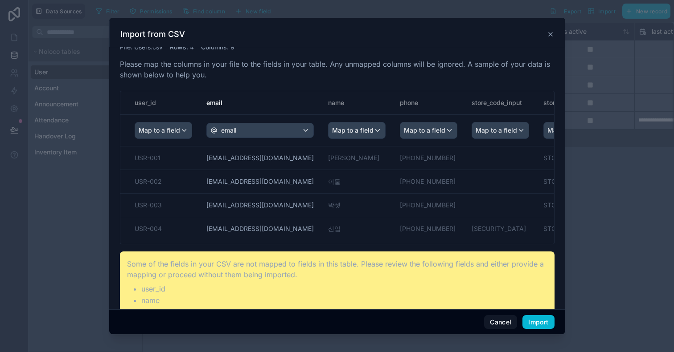
click at [332, 123] on span "Map to a field" at bounding box center [352, 131] width 41 height 16
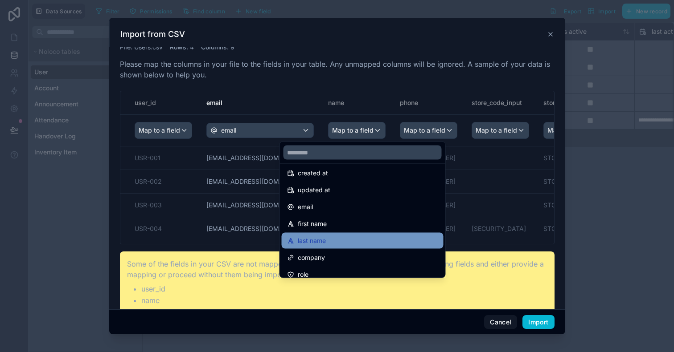
scroll to position [22, 0]
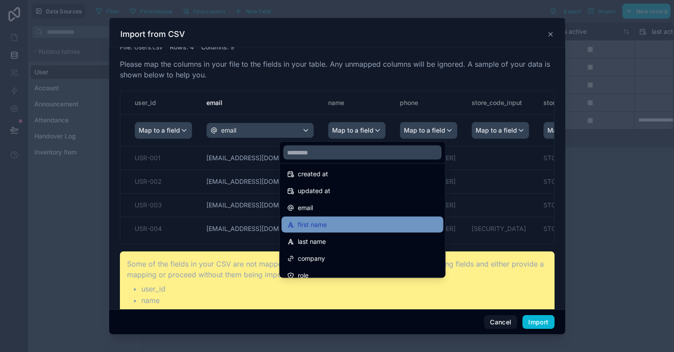
click at [335, 221] on div "first name" at bounding box center [362, 225] width 151 height 11
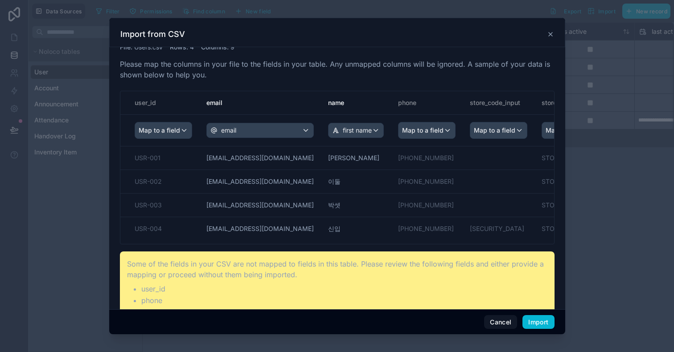
click at [391, 139] on th "Map to a field" at bounding box center [427, 130] width 72 height 32
click at [402, 132] on span "Map to a field" at bounding box center [422, 131] width 41 height 16
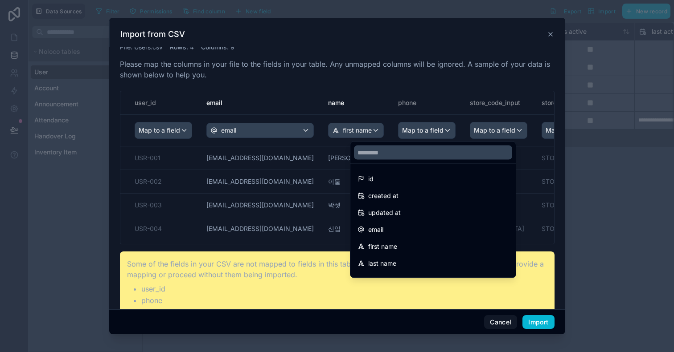
scroll to position [0, 0]
click at [308, 188] on div "scrollable content" at bounding box center [337, 176] width 456 height 317
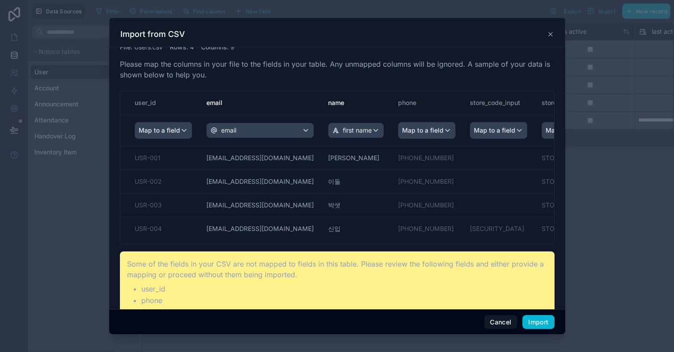
click at [178, 127] on span "Map to a field" at bounding box center [159, 131] width 41 height 16
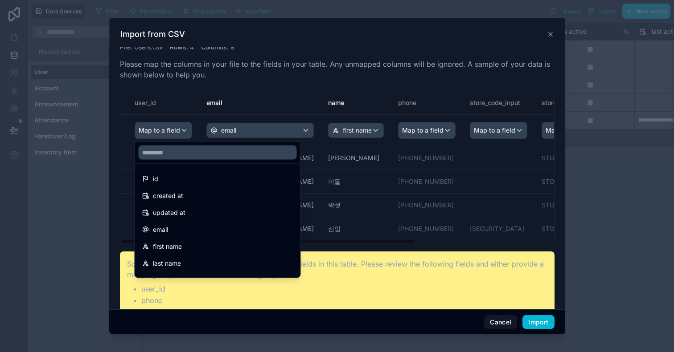
click at [331, 172] on div "scrollable content" at bounding box center [337, 176] width 456 height 317
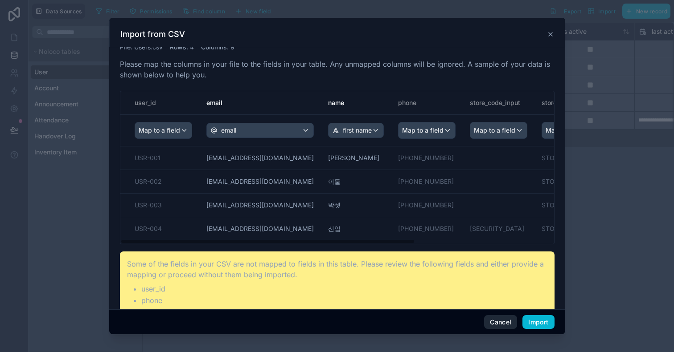
click at [506, 322] on button "Cancel" at bounding box center [500, 322] width 33 height 14
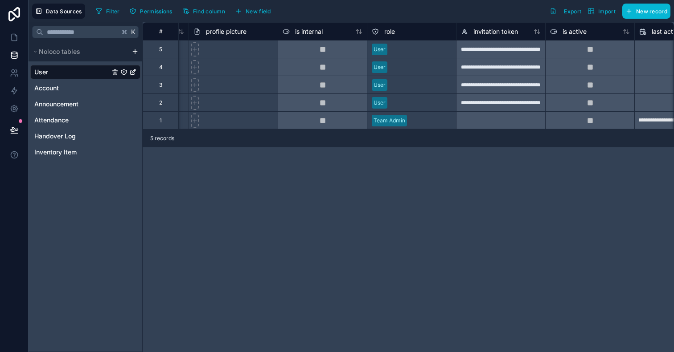
click at [133, 51] on html "**********" at bounding box center [337, 176] width 674 height 352
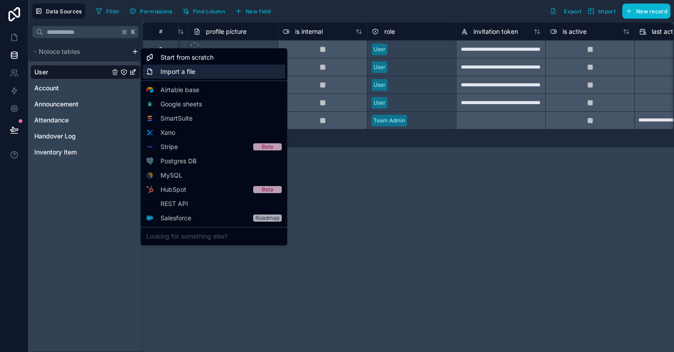
click at [156, 73] on div "Import a file" at bounding box center [214, 72] width 143 height 14
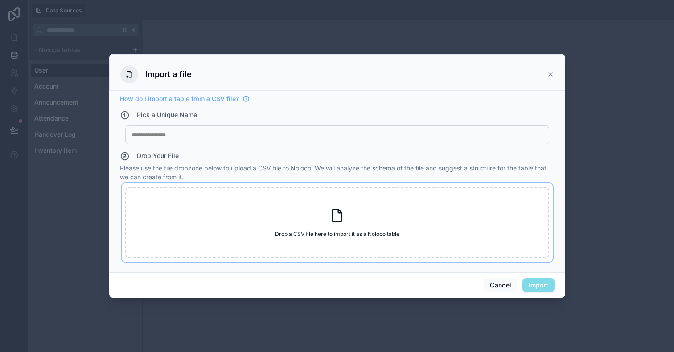
click at [308, 217] on div "Drop a CSV file here to import it as a Noloco table Drop a CSV file here to imp…" at bounding box center [337, 222] width 424 height 71
type input "**********"
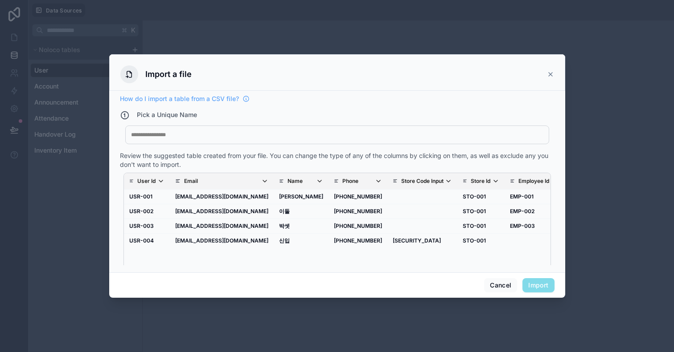
click at [286, 131] on div "My Imported File" at bounding box center [337, 135] width 424 height 19
click at [254, 153] on div "Review the suggested table created from your file. You can change the type of a…" at bounding box center [337, 160] width 434 height 18
click at [256, 143] on div "My Imported File" at bounding box center [337, 135] width 424 height 19
click at [243, 135] on div at bounding box center [337, 134] width 412 height 7
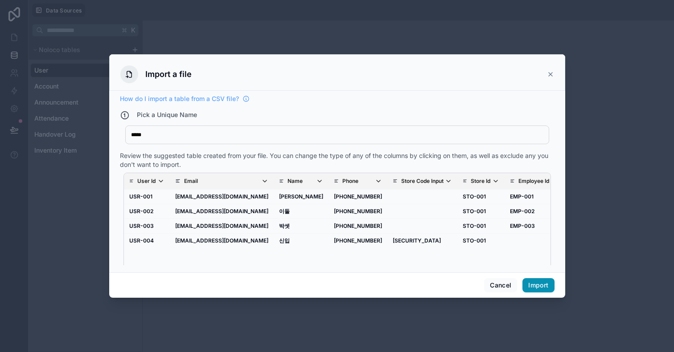
click at [545, 282] on button "Import" at bounding box center [538, 285] width 32 height 14
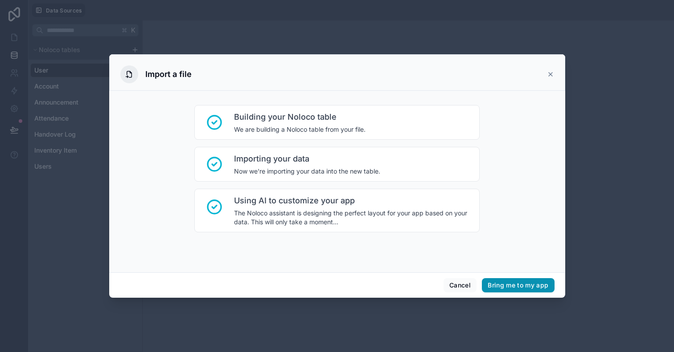
click at [502, 287] on button "Bring me to my app" at bounding box center [518, 285] width 72 height 14
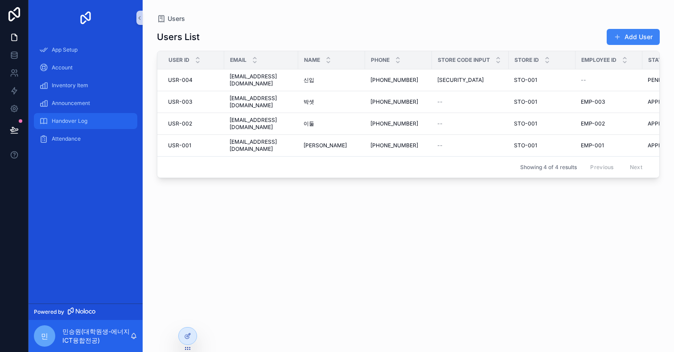
click at [82, 119] on span "Handover Log" at bounding box center [70, 121] width 36 height 7
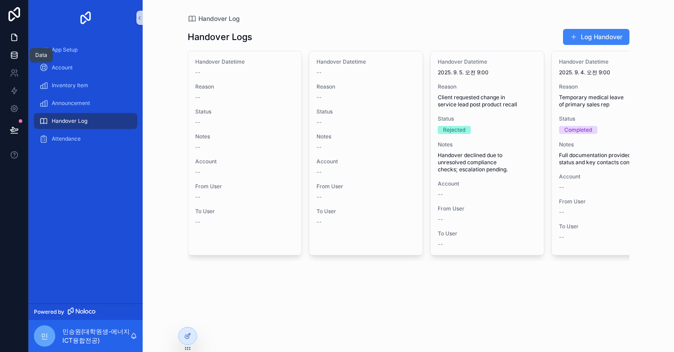
click at [15, 51] on icon at bounding box center [14, 55] width 9 height 9
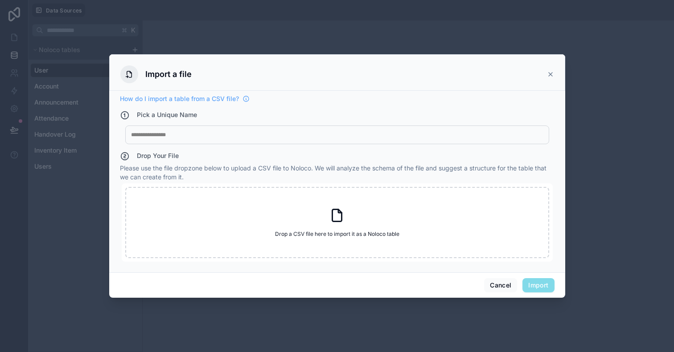
click at [549, 74] on icon at bounding box center [550, 74] width 7 height 7
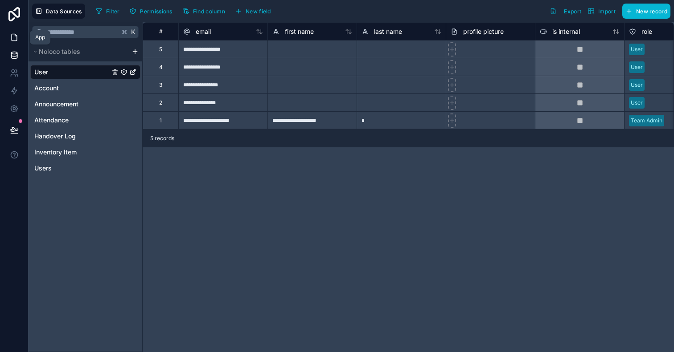
click at [17, 31] on link at bounding box center [14, 38] width 28 height 18
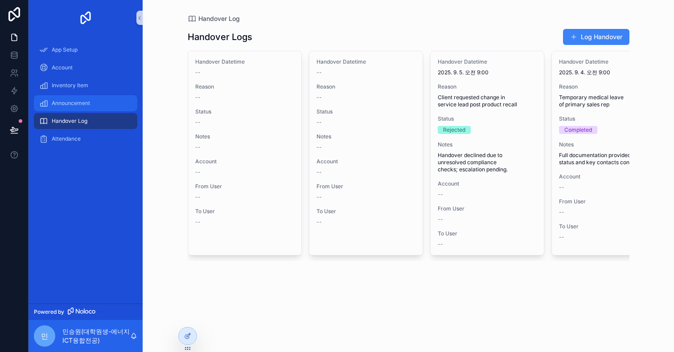
click at [73, 108] on div "Announcement" at bounding box center [85, 103] width 93 height 14
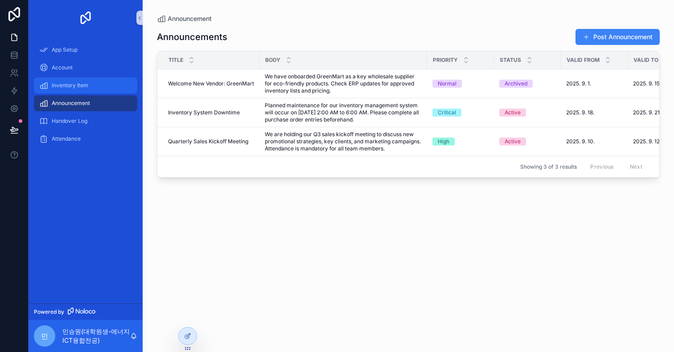
click at [78, 91] on div "Inventory Item" at bounding box center [85, 85] width 93 height 14
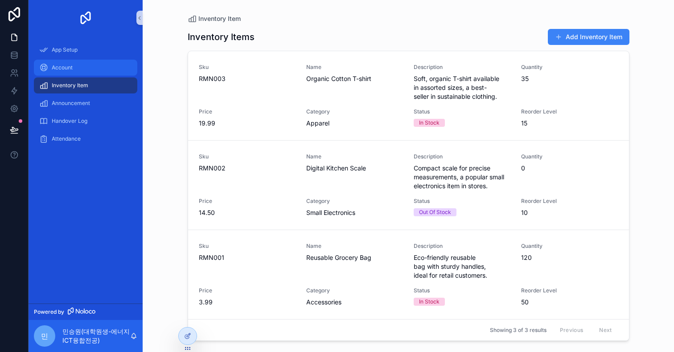
click at [82, 69] on div "Account" at bounding box center [85, 68] width 93 height 14
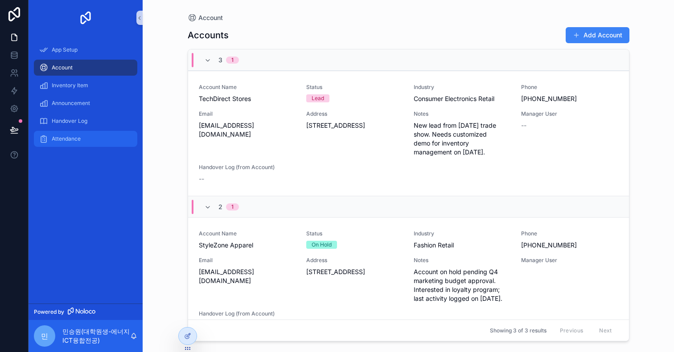
click at [62, 135] on span "Attendance" at bounding box center [66, 138] width 29 height 7
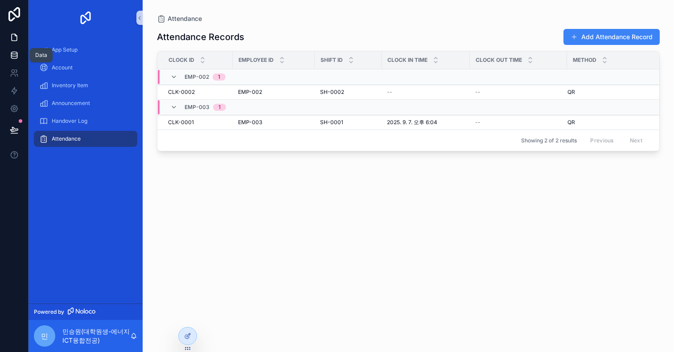
click at [15, 53] on icon at bounding box center [14, 55] width 9 height 9
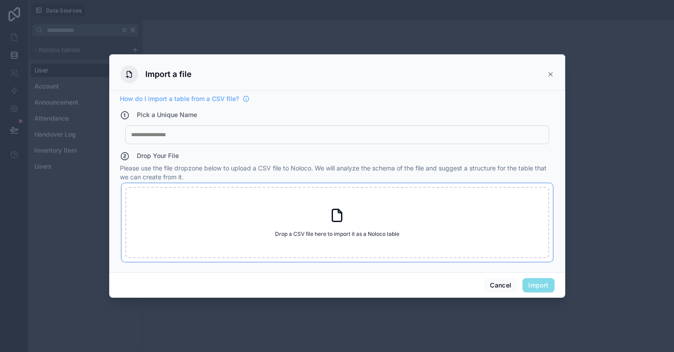
click at [324, 200] on div "Drop a CSV file here to import it as a Noloco table Drop a CSV file here to imp…" at bounding box center [337, 222] width 424 height 71
type input "**********"
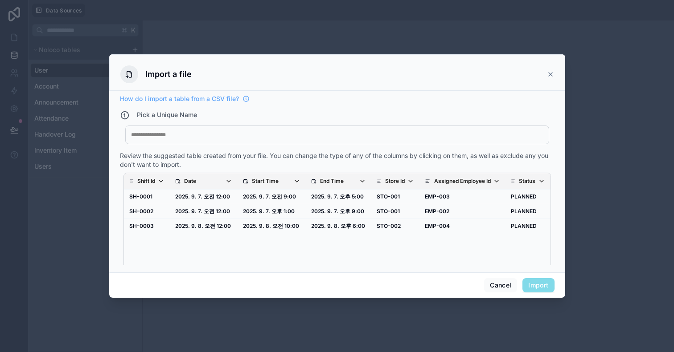
click at [371, 138] on div at bounding box center [337, 134] width 412 height 7
click at [533, 284] on button "Import" at bounding box center [538, 285] width 32 height 14
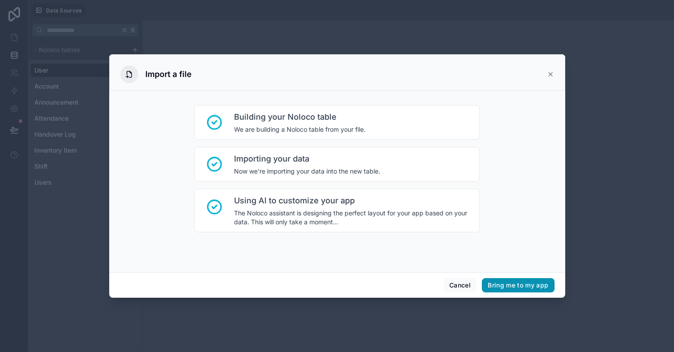
click at [502, 290] on button "Bring me to my app" at bounding box center [518, 285] width 72 height 14
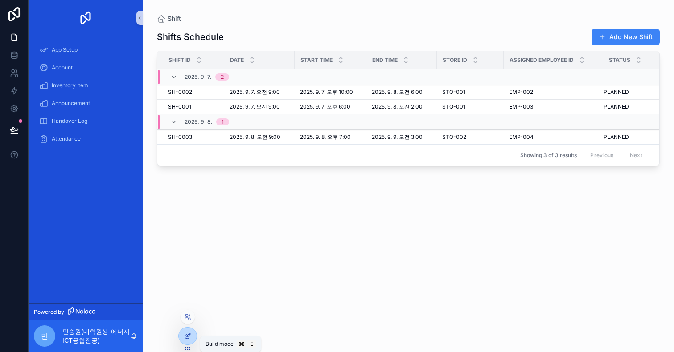
click at [188, 335] on icon at bounding box center [187, 336] width 7 height 7
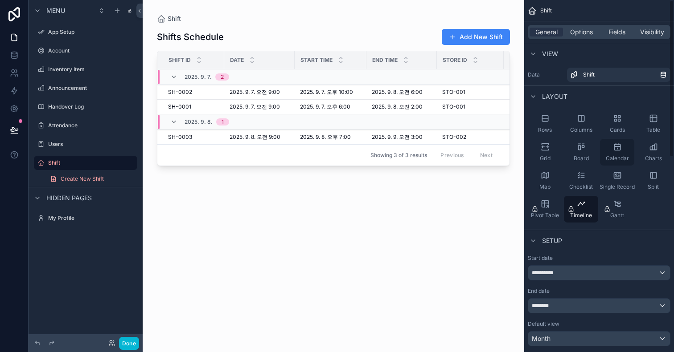
click at [617, 157] on span "Calendar" at bounding box center [616, 158] width 23 height 7
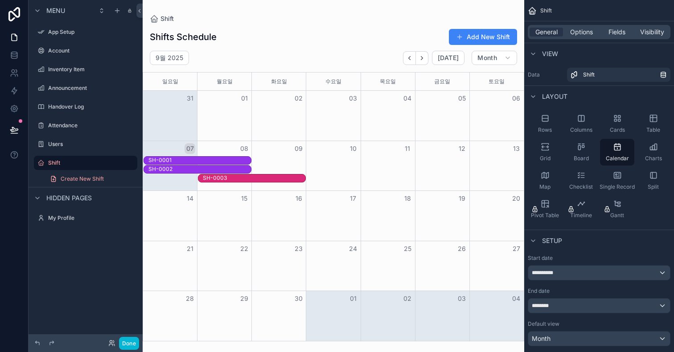
click at [105, 256] on div "Menu App Setup Account Inventory Item Announcement Handover Log Attendance User…" at bounding box center [86, 171] width 114 height 342
click at [136, 344] on button "Done" at bounding box center [129, 343] width 20 height 13
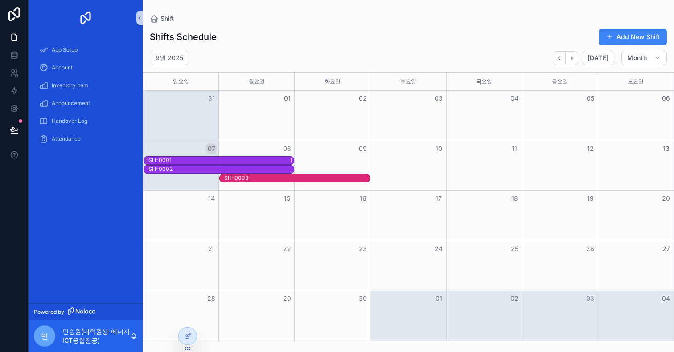
click at [164, 159] on div "SH-0001" at bounding box center [159, 160] width 23 height 7
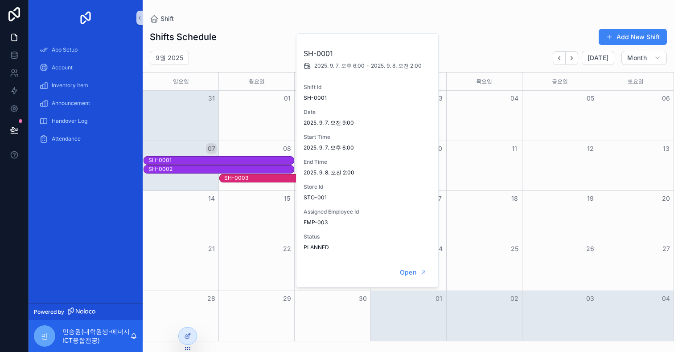
click at [195, 197] on div "14" at bounding box center [181, 198] width 76 height 15
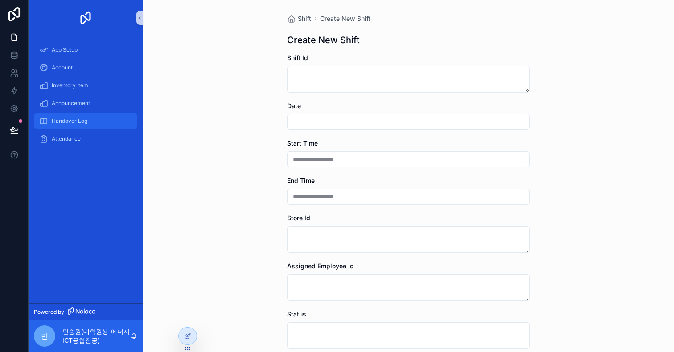
click at [115, 123] on div "Handover Log" at bounding box center [85, 121] width 93 height 14
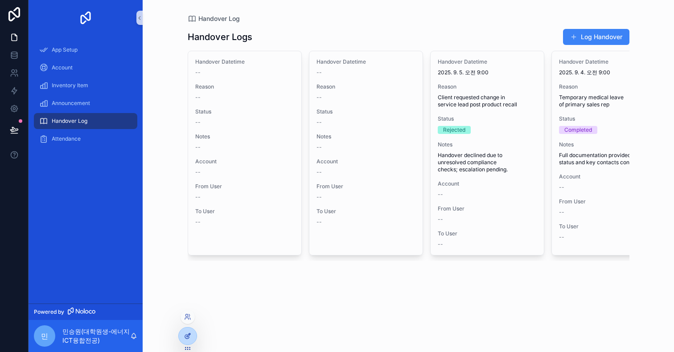
click at [189, 340] on div at bounding box center [188, 336] width 18 height 17
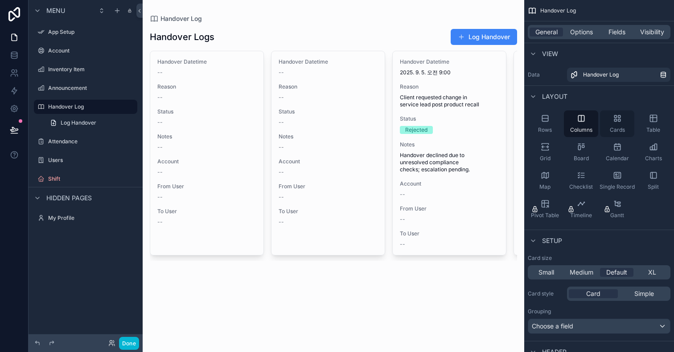
click at [619, 119] on icon "scrollable content" at bounding box center [617, 118] width 9 height 9
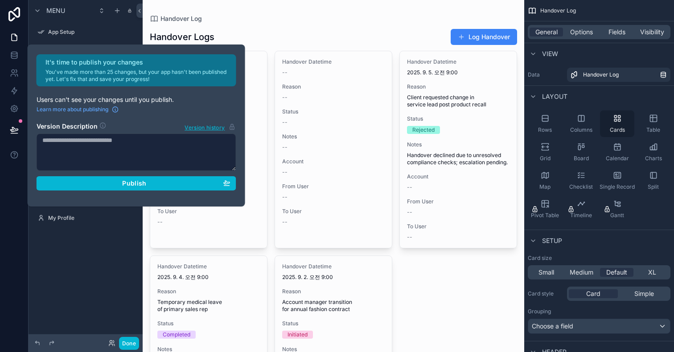
click at [619, 119] on icon "scrollable content" at bounding box center [617, 118] width 9 height 9
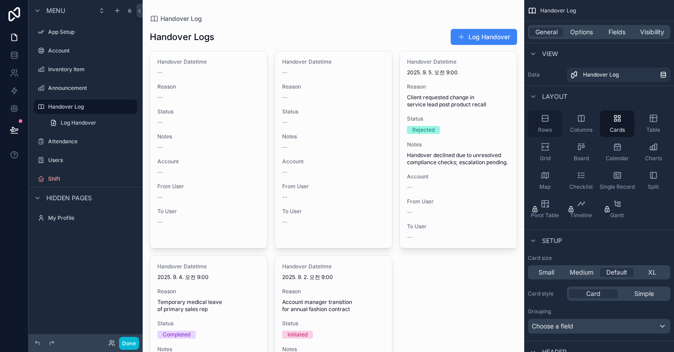
click at [545, 128] on span "Rows" at bounding box center [545, 130] width 14 height 7
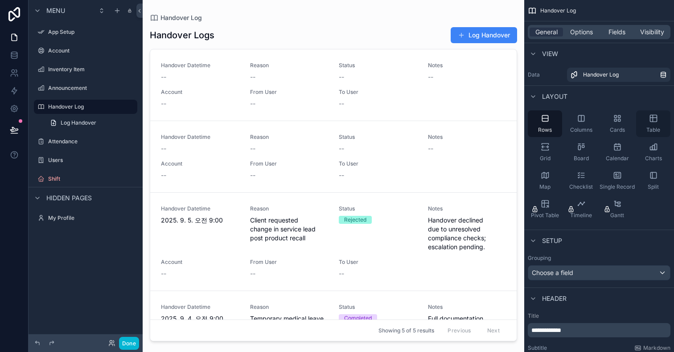
click at [656, 126] on div "Table" at bounding box center [653, 123] width 34 height 27
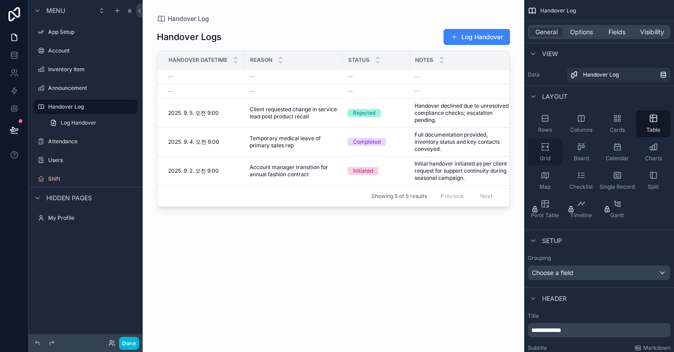
click at [555, 162] on div "Grid" at bounding box center [544, 152] width 34 height 27
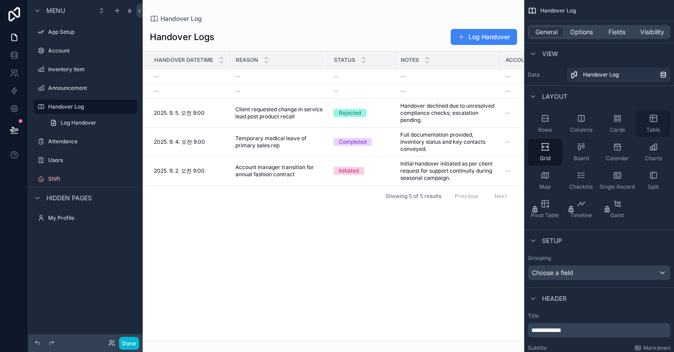
click at [654, 130] on span "Table" at bounding box center [653, 130] width 14 height 7
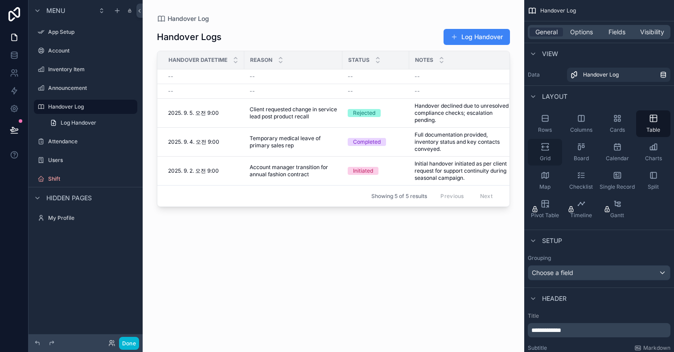
click at [544, 152] on div "Grid" at bounding box center [544, 152] width 34 height 27
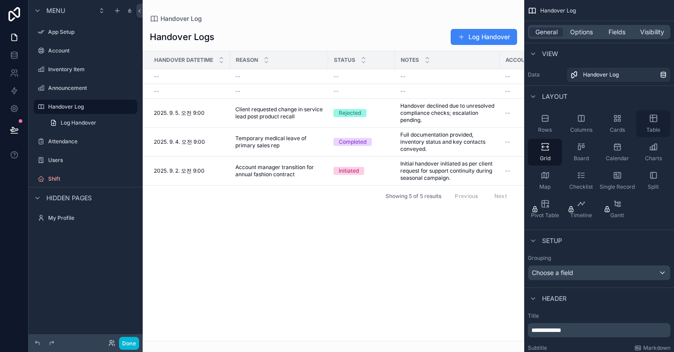
click at [652, 118] on icon "scrollable content" at bounding box center [652, 118] width 0 height 7
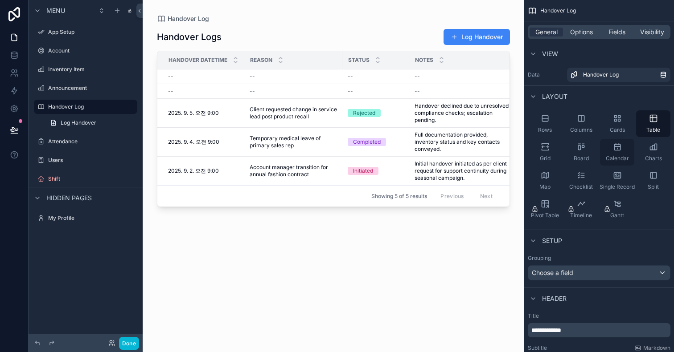
click at [623, 147] on div "Calendar" at bounding box center [617, 152] width 34 height 27
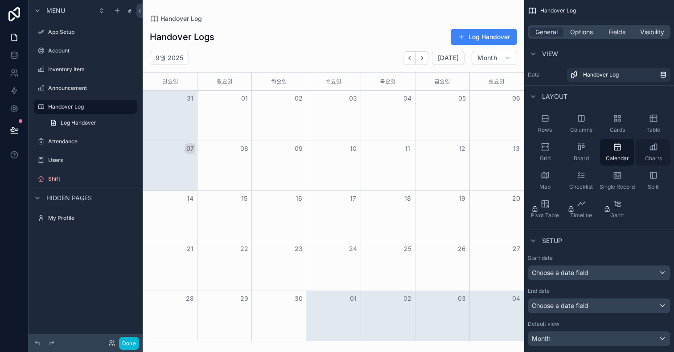
click at [653, 146] on icon "scrollable content" at bounding box center [653, 148] width 2 height 4
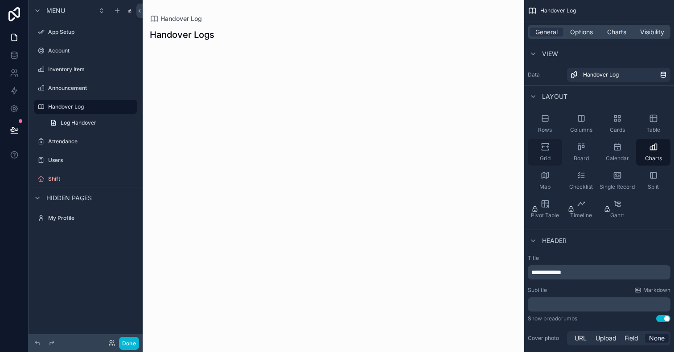
click at [546, 154] on div "Grid" at bounding box center [544, 152] width 34 height 27
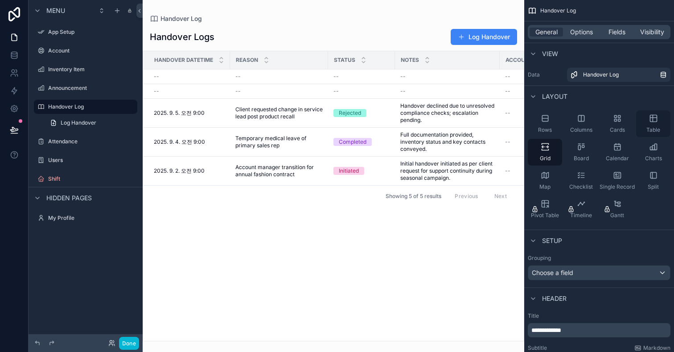
click at [650, 120] on icon "scrollable content" at bounding box center [653, 118] width 7 height 7
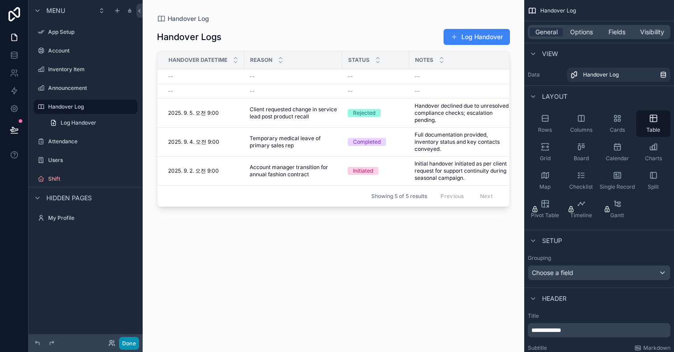
click at [119, 347] on button "Done" at bounding box center [129, 343] width 20 height 13
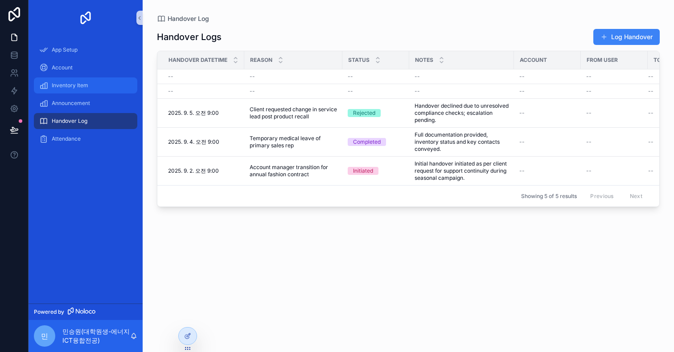
click at [80, 86] on span "Inventory Item" at bounding box center [70, 85] width 37 height 7
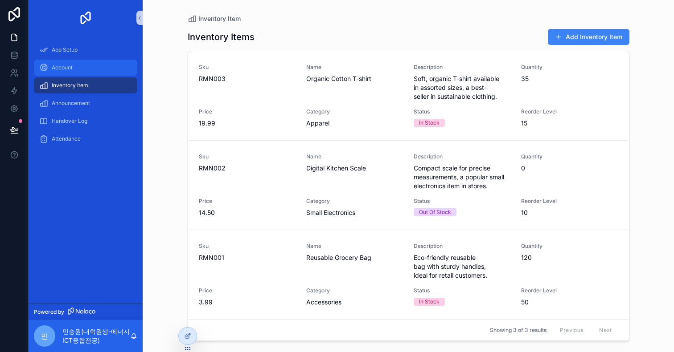
click at [86, 74] on div "Account" at bounding box center [85, 68] width 93 height 14
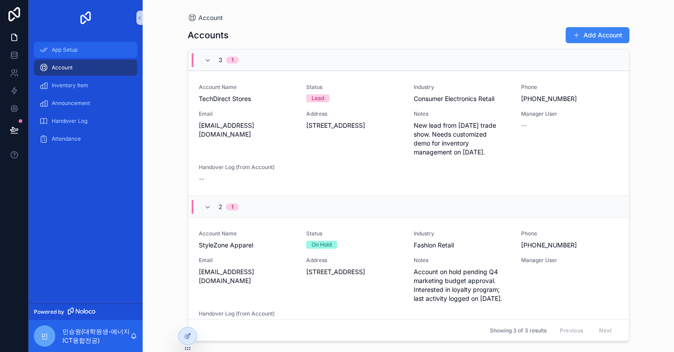
click at [66, 47] on span "App Setup" at bounding box center [65, 49] width 26 height 7
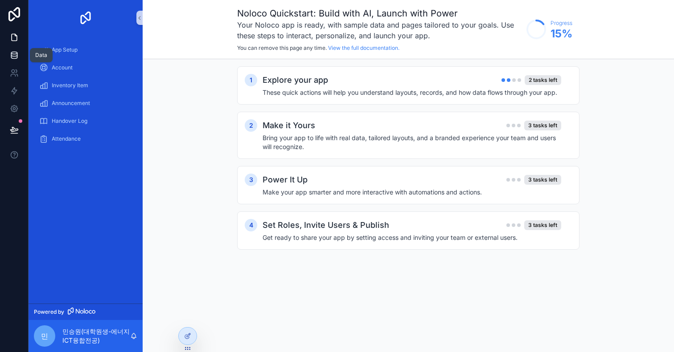
click at [8, 58] on link at bounding box center [14, 55] width 28 height 18
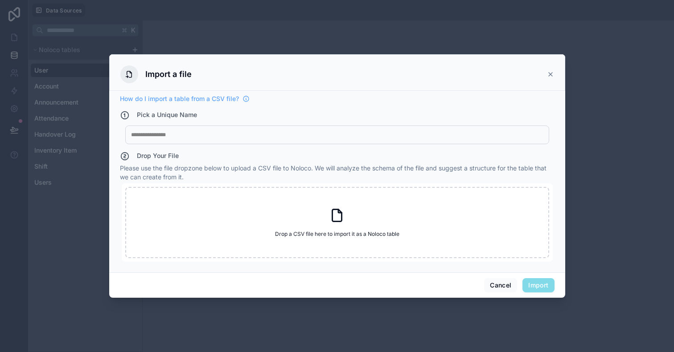
click at [556, 79] on div "Import a file" at bounding box center [337, 72] width 456 height 37
click at [555, 78] on div "Import a file" at bounding box center [337, 72] width 456 height 37
click at [551, 73] on icon at bounding box center [550, 74] width 7 height 7
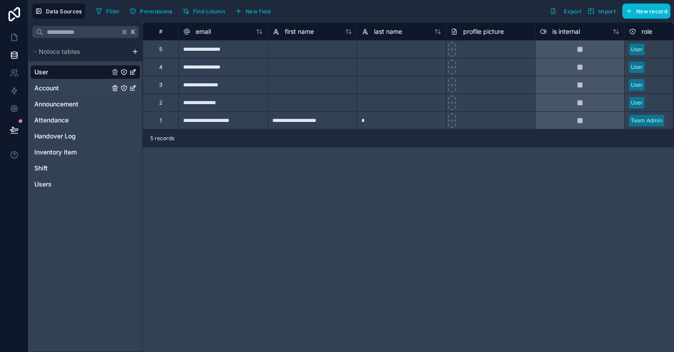
click at [97, 88] on link "Account" at bounding box center [71, 88] width 75 height 9
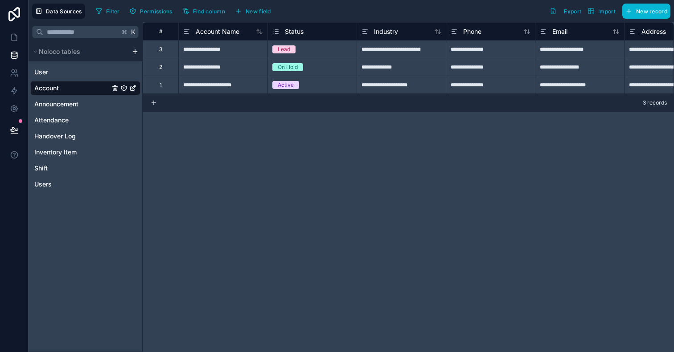
click at [123, 88] on icon "Account" at bounding box center [123, 88] width 7 height 7
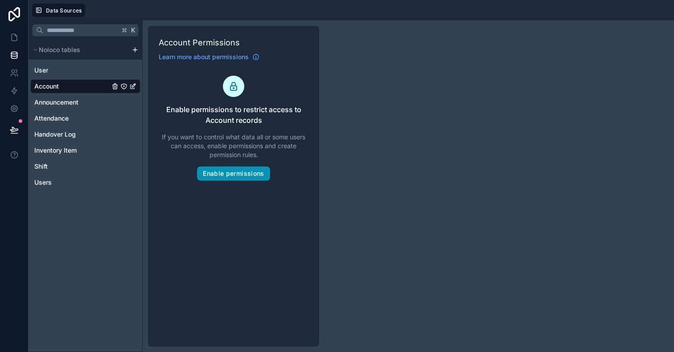
click at [217, 179] on button "Enable permissions" at bounding box center [233, 174] width 73 height 14
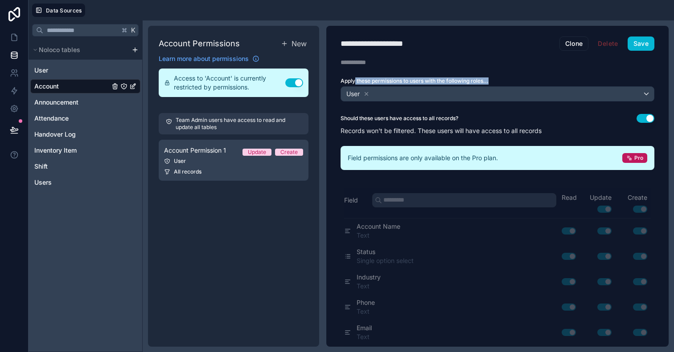
drag, startPoint x: 354, startPoint y: 82, endPoint x: 394, endPoint y: 84, distance: 39.7
click at [394, 84] on label "Apply these permissions to users with the following roles..." at bounding box center [497, 81] width 314 height 7
click at [642, 48] on button "Save" at bounding box center [640, 44] width 27 height 14
click at [235, 218] on div "Account Permissions New Learn more about permissions Access to 'Account' is cur…" at bounding box center [233, 186] width 171 height 321
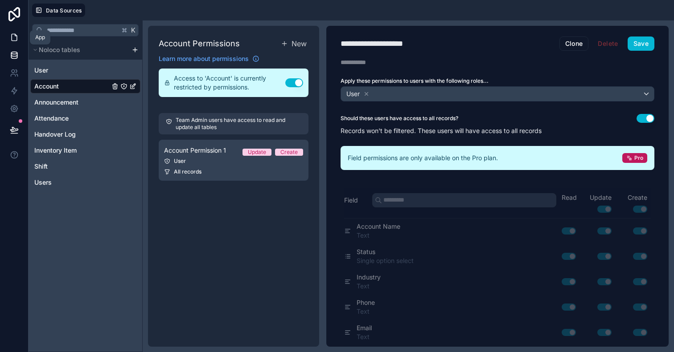
click at [17, 37] on icon at bounding box center [14, 37] width 5 height 7
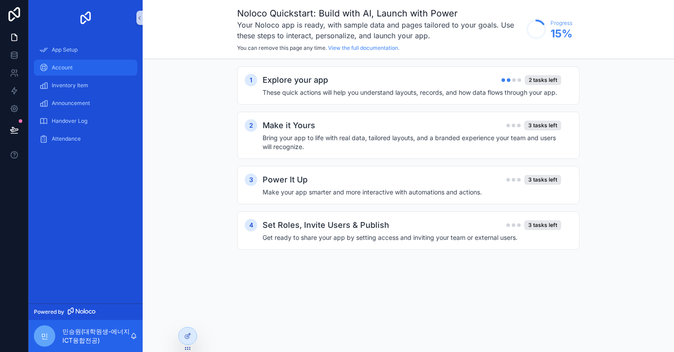
click at [58, 67] on span "Account" at bounding box center [62, 67] width 21 height 7
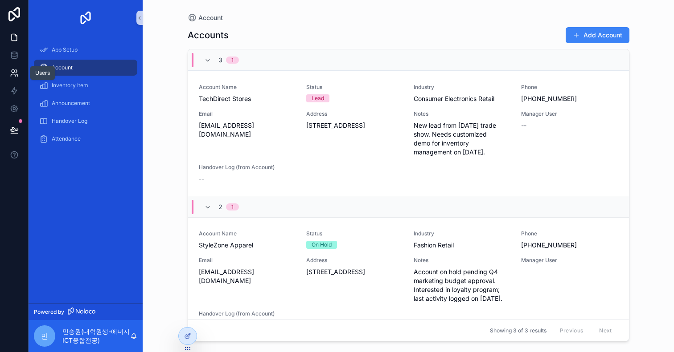
click at [18, 79] on link at bounding box center [14, 73] width 28 height 18
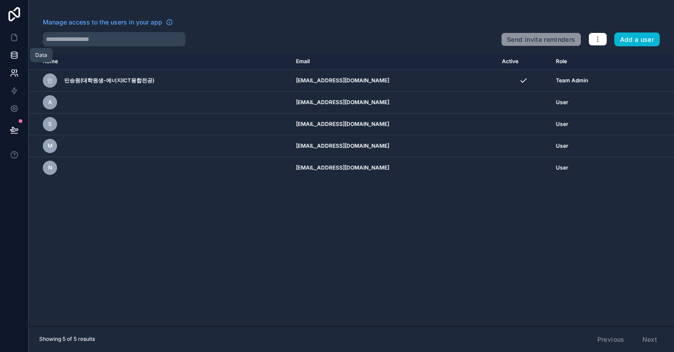
click at [12, 52] on icon at bounding box center [14, 53] width 6 height 2
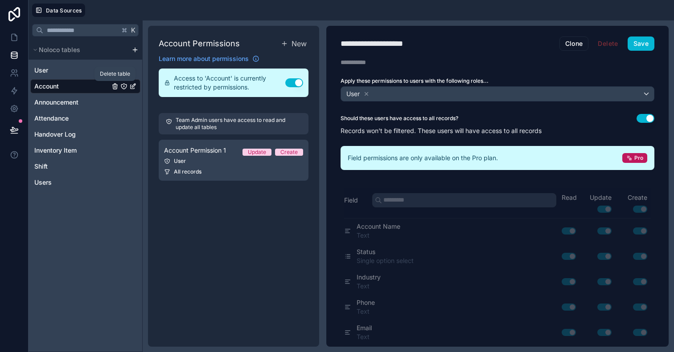
click at [115, 87] on icon "Account" at bounding box center [115, 87] width 0 height 2
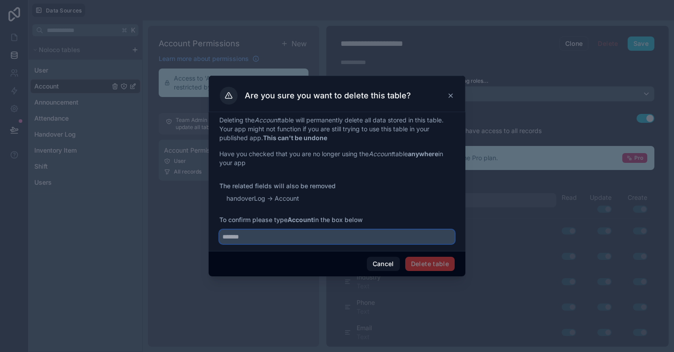
click at [248, 237] on input "text" at bounding box center [336, 237] width 235 height 14
type input "*******"
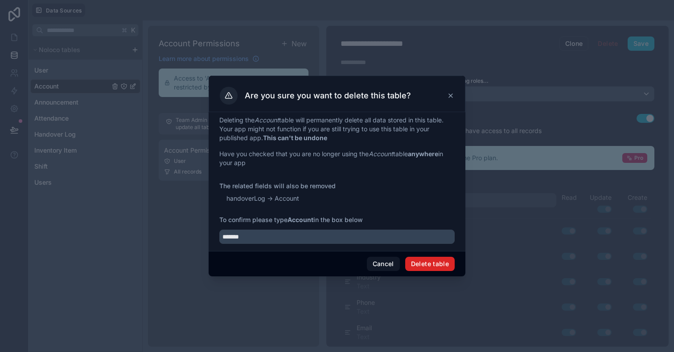
click at [436, 267] on button "Delete table" at bounding box center [429, 264] width 49 height 14
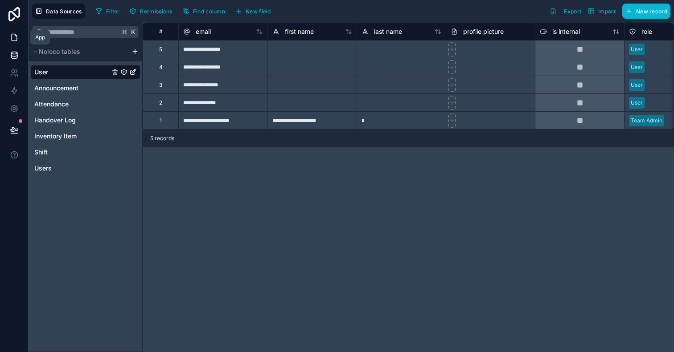
click at [18, 38] on icon at bounding box center [14, 37] width 9 height 9
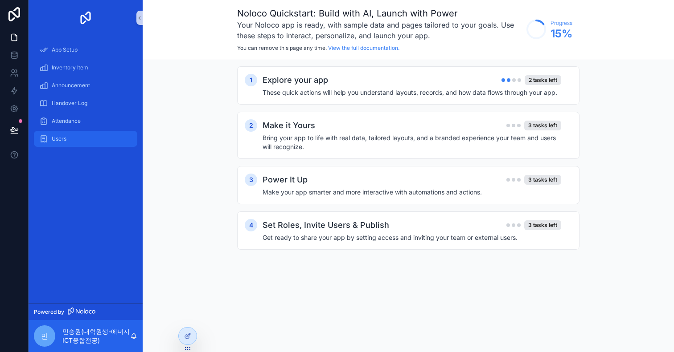
click at [73, 142] on div "Users" at bounding box center [85, 139] width 93 height 14
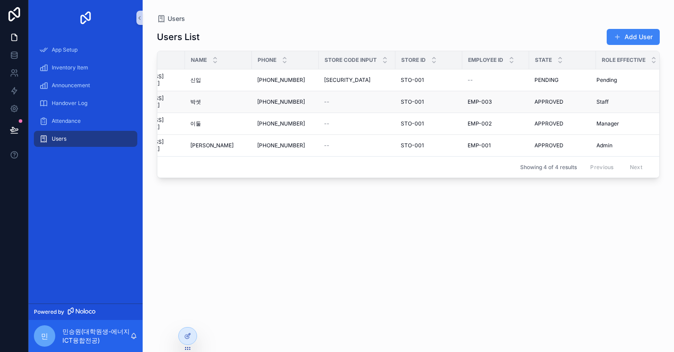
scroll to position [0, 112]
click at [188, 335] on icon at bounding box center [187, 336] width 7 height 7
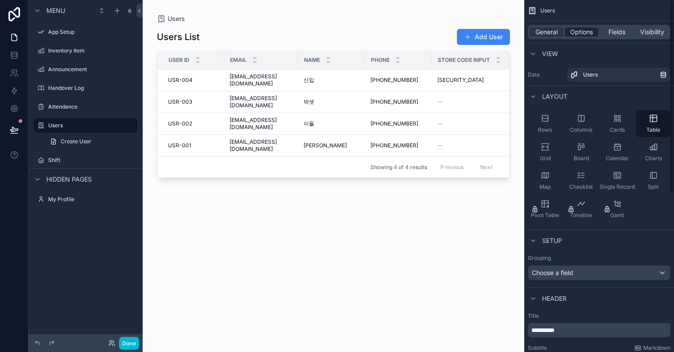
click at [586, 36] on span "Options" at bounding box center [581, 32] width 23 height 9
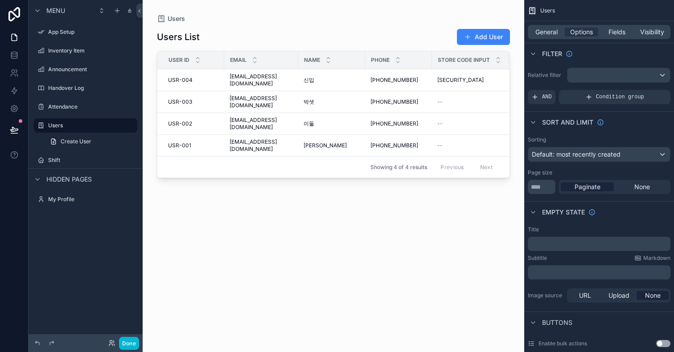
click at [596, 69] on div "scrollable content" at bounding box center [618, 75] width 102 height 14
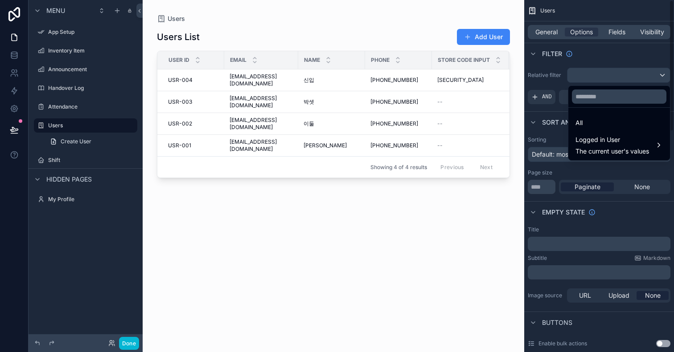
click at [613, 75] on div "scrollable content" at bounding box center [337, 176] width 674 height 352
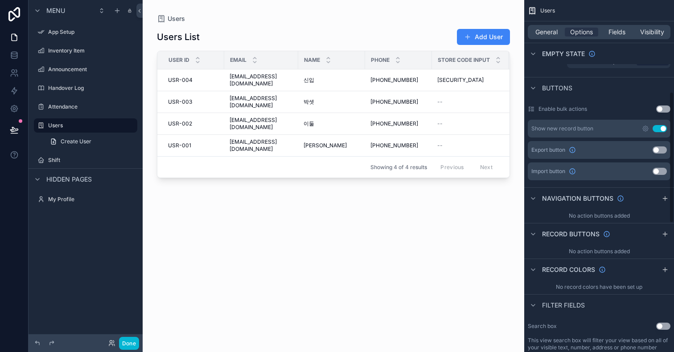
scroll to position [246, 0]
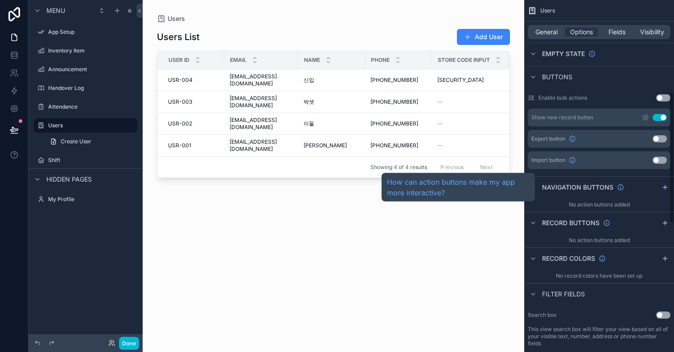
click at [598, 188] on span "Navigation buttons" at bounding box center [577, 187] width 71 height 9
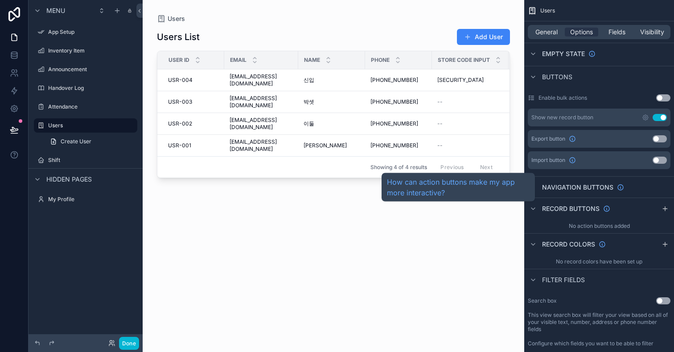
click at [597, 189] on span "Navigation buttons" at bounding box center [577, 187] width 71 height 9
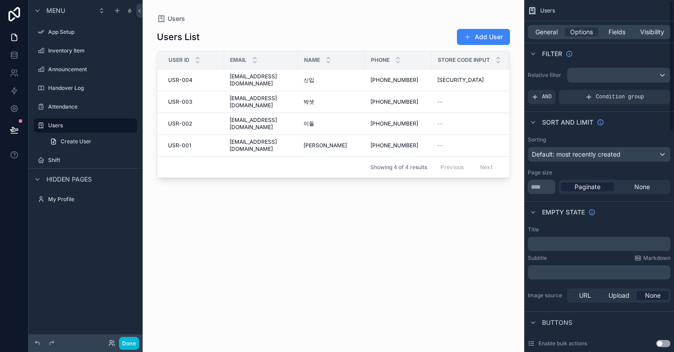
scroll to position [0, 0]
click at [550, 34] on span "General" at bounding box center [546, 32] width 22 height 9
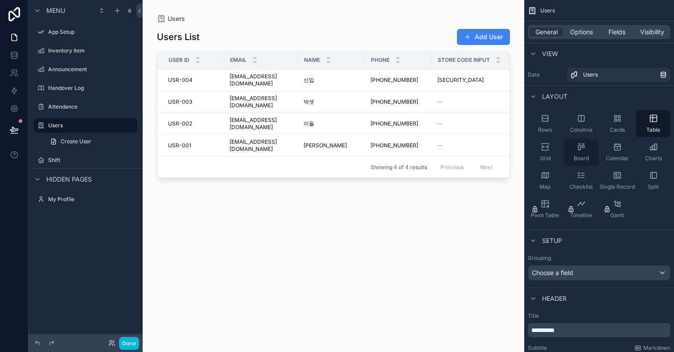
scroll to position [65, 0]
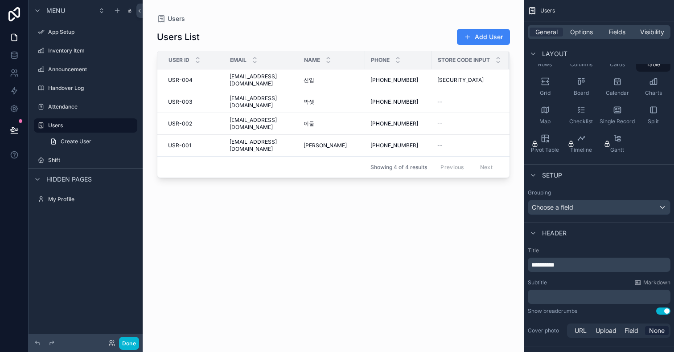
click at [578, 207] on div "Choose a field" at bounding box center [599, 207] width 142 height 14
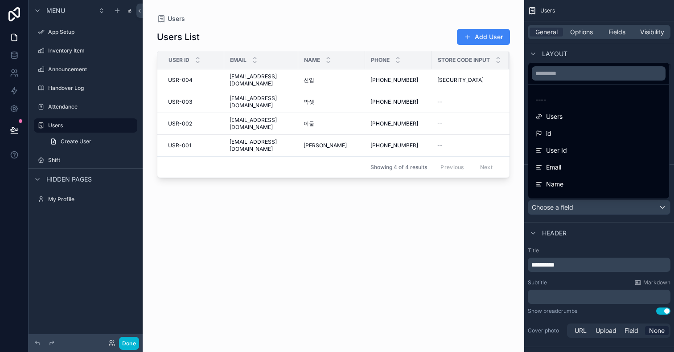
click at [578, 207] on div "scrollable content" at bounding box center [337, 176] width 674 height 352
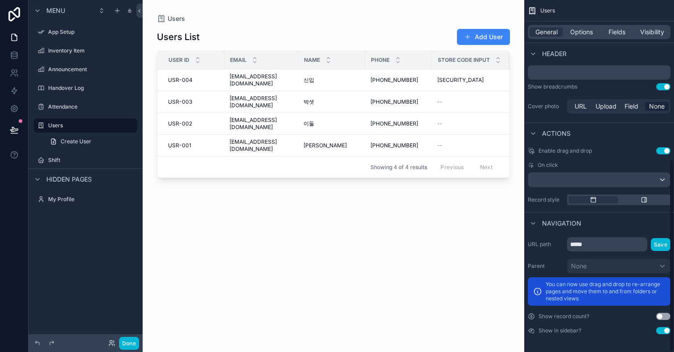
scroll to position [290, 0]
drag, startPoint x: 595, startPoint y: 244, endPoint x: 633, endPoint y: 241, distance: 38.0
click at [633, 241] on input "*****" at bounding box center [607, 244] width 80 height 14
click at [621, 248] on input "*****" at bounding box center [607, 244] width 80 height 14
click at [558, 221] on span "Navigation" at bounding box center [561, 223] width 39 height 9
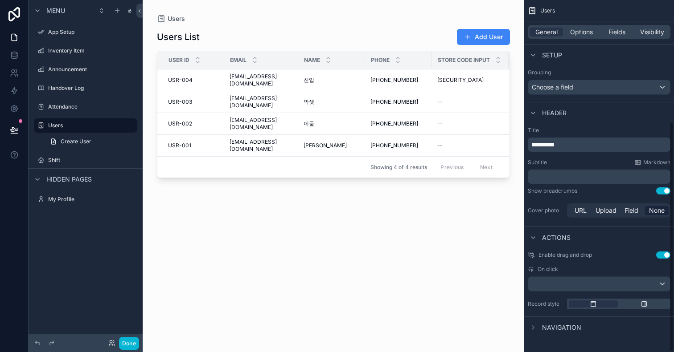
scroll to position [186, 0]
click at [560, 238] on span "Actions" at bounding box center [556, 237] width 29 height 9
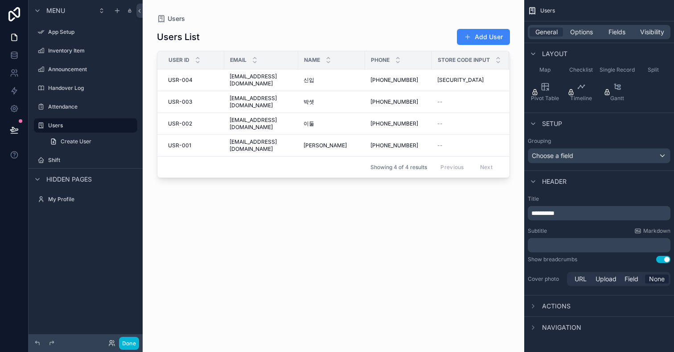
scroll to position [117, 0]
click at [566, 325] on span "Navigation" at bounding box center [561, 327] width 39 height 9
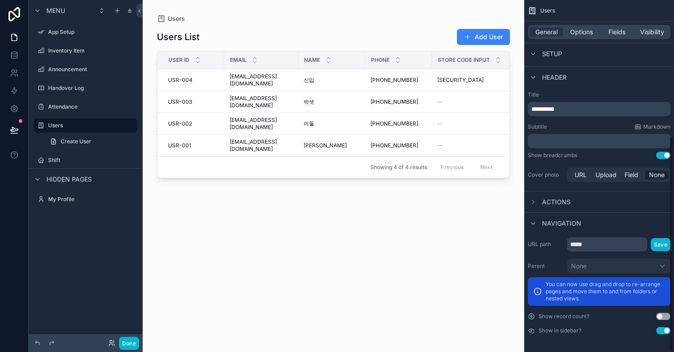
scroll to position [221, 0]
click at [651, 29] on span "Visibility" at bounding box center [652, 32] width 24 height 9
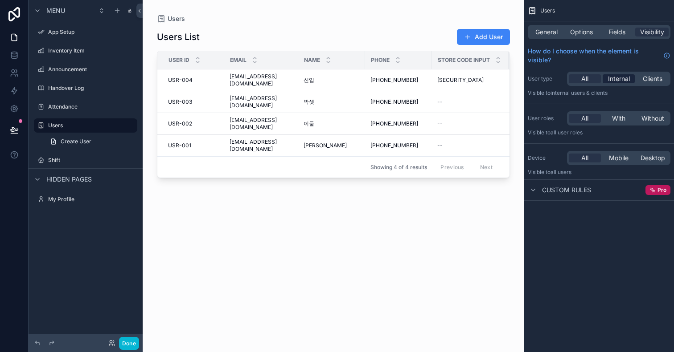
click at [623, 80] on span "Internal" at bounding box center [619, 78] width 22 height 9
click at [593, 191] on div "Custom rules Pro" at bounding box center [599, 190] width 150 height 21
click at [575, 191] on span "Custom rules" at bounding box center [566, 190] width 49 height 9
click at [577, 190] on span "Custom rules" at bounding box center [566, 190] width 49 height 9
click at [658, 117] on span "Without" at bounding box center [652, 118] width 23 height 9
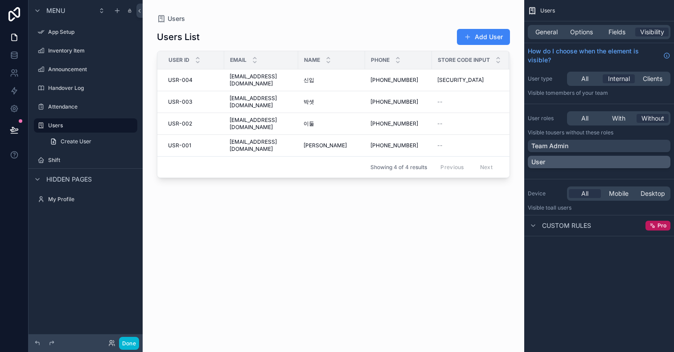
click at [596, 163] on div "User" at bounding box center [598, 162] width 135 height 9
click at [589, 271] on div "Users General Options Fields Visibility How do I choose when the element is vis…" at bounding box center [599, 176] width 150 height 352
click at [466, 213] on div "scrollable content" at bounding box center [333, 171] width 381 height 342
click at [133, 297] on div "Menu App Setup Inventory Item Announcement Handover Log Attendance Users Create…" at bounding box center [86, 171] width 114 height 342
click at [219, 278] on div "Users List Add User User Id Email Name Phone Store Code Input Store Id Employee…" at bounding box center [333, 182] width 353 height 319
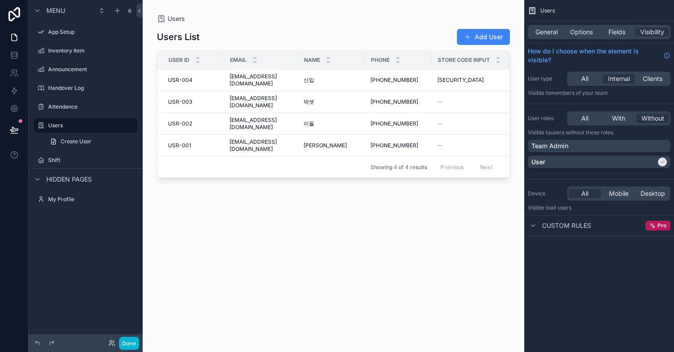
click at [83, 180] on span "Hidden pages" at bounding box center [68, 179] width 45 height 9
click at [56, 194] on div "My Profile" at bounding box center [85, 199] width 75 height 11
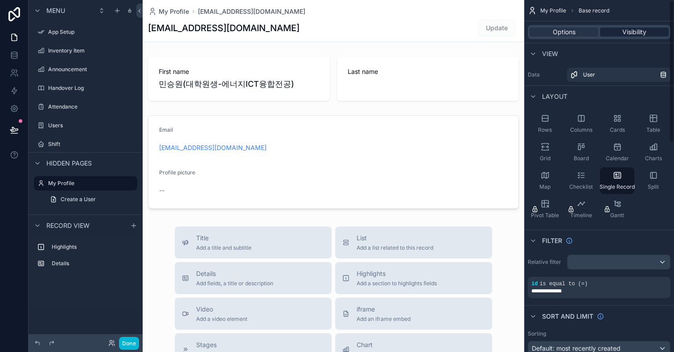
click at [632, 32] on span "Visibility" at bounding box center [634, 32] width 24 height 9
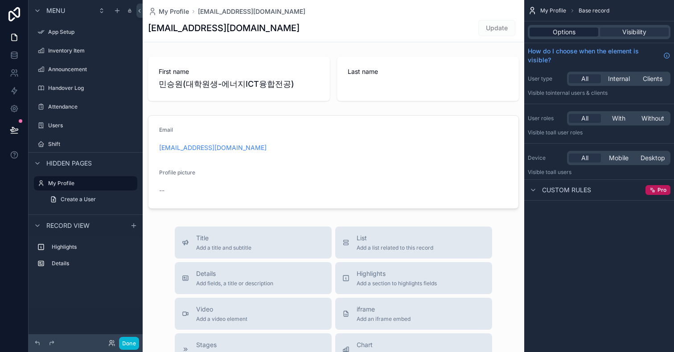
click at [567, 35] on span "Options" at bounding box center [563, 32] width 23 height 9
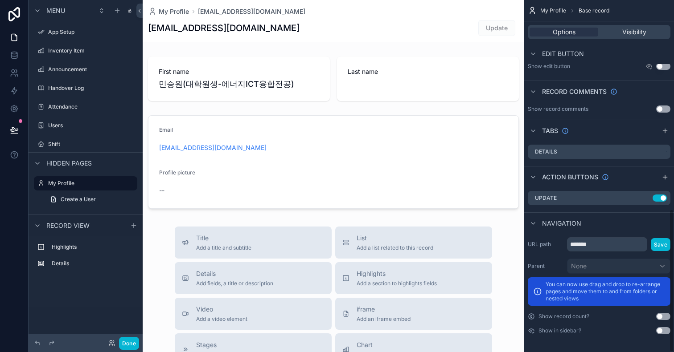
scroll to position [515, 0]
click at [92, 127] on label "Users" at bounding box center [83, 125] width 71 height 7
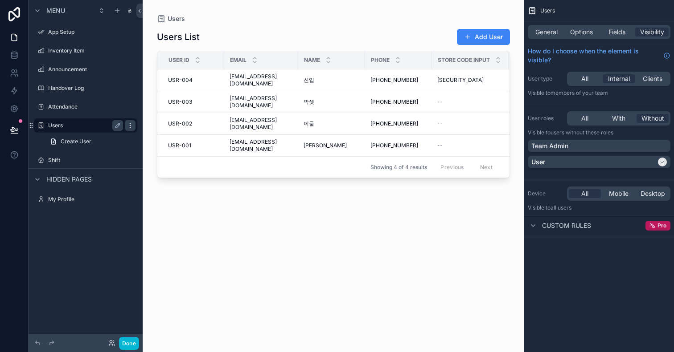
click at [130, 126] on icon "scrollable content" at bounding box center [130, 125] width 0 height 0
click at [544, 264] on div "Users General Options Fields Visibility How do I choose when the element is vis…" at bounding box center [599, 176] width 150 height 352
click at [620, 37] on div "General Options Fields Visibility" at bounding box center [598, 32] width 143 height 14
click at [620, 34] on span "Fields" at bounding box center [616, 32] width 17 height 9
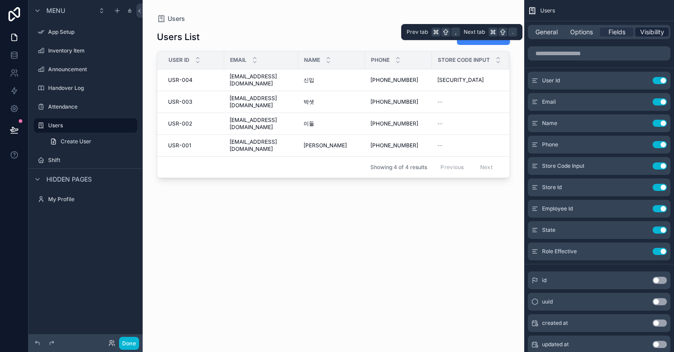
click at [646, 30] on span "Visibility" at bounding box center [652, 32] width 24 height 9
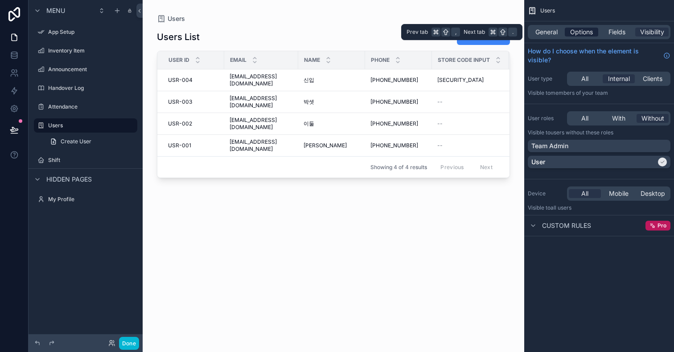
click at [596, 34] on div "Options" at bounding box center [580, 32] width 33 height 9
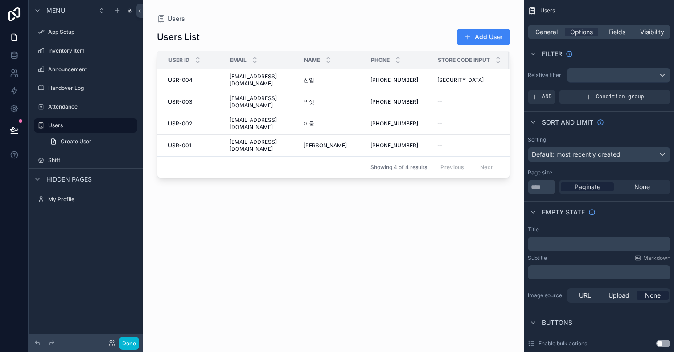
click at [616, 70] on div "scrollable content" at bounding box center [618, 75] width 102 height 14
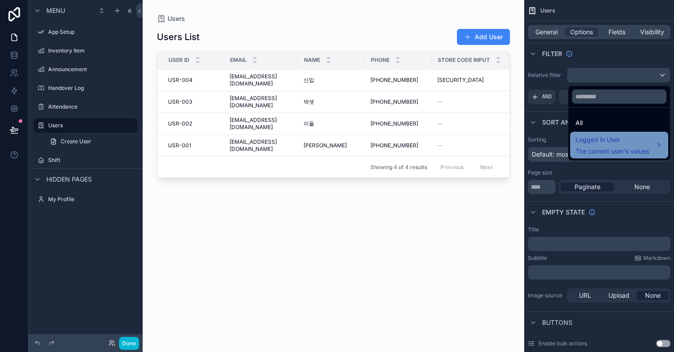
click at [610, 139] on span "Logged in User" at bounding box center [612, 140] width 74 height 11
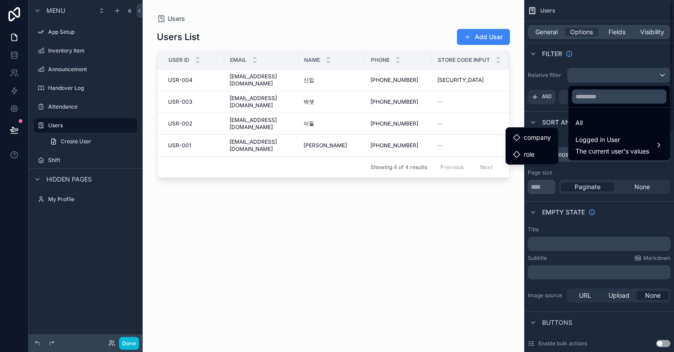
click at [607, 43] on div "scrollable content" at bounding box center [337, 176] width 674 height 352
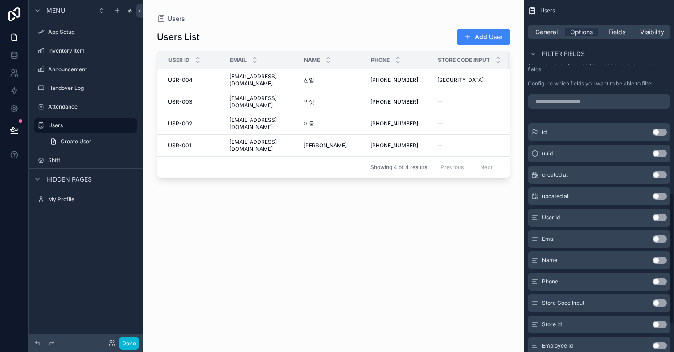
scroll to position [524, 0]
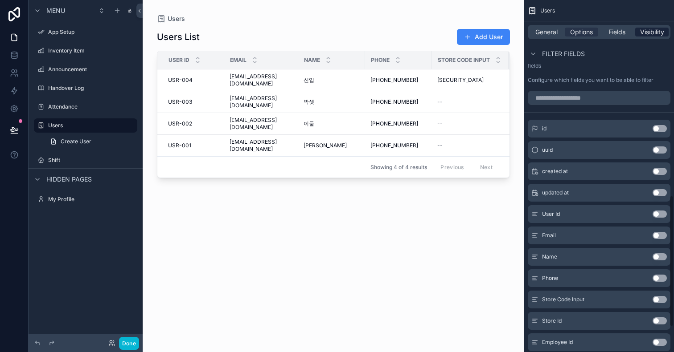
click at [649, 33] on span "Visibility" at bounding box center [652, 32] width 24 height 9
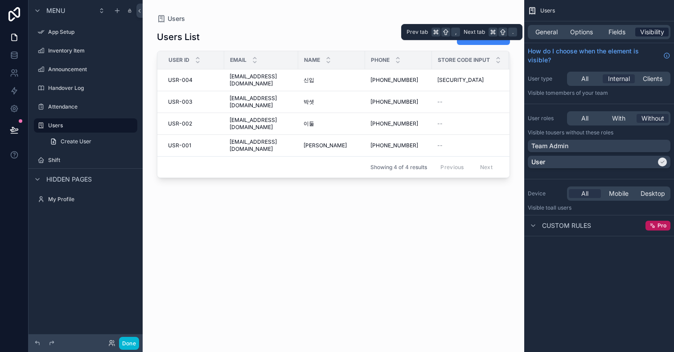
scroll to position [0, 0]
click at [650, 76] on span "Clients" at bounding box center [652, 78] width 20 height 9
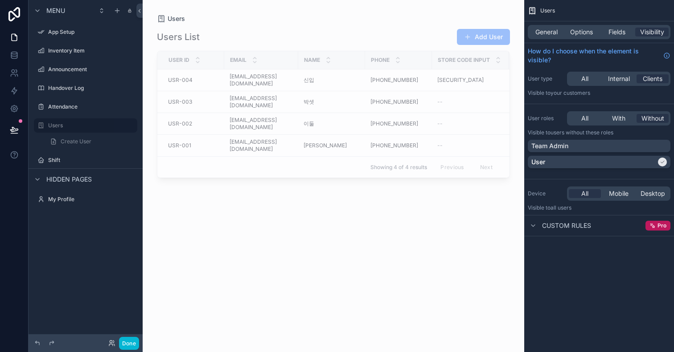
click at [608, 248] on div "Users General Options Fields Visibility How do I choose when the element is vis…" at bounding box center [599, 125] width 150 height 251
click at [614, 73] on div "All Internal Clients" at bounding box center [618, 79] width 103 height 14
click at [590, 76] on div "All" at bounding box center [584, 78] width 32 height 9
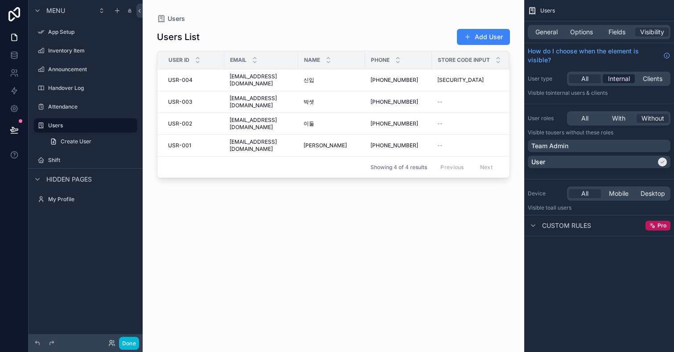
click at [622, 75] on span "Internal" at bounding box center [619, 78] width 22 height 9
click at [649, 78] on span "Clients" at bounding box center [652, 78] width 20 height 9
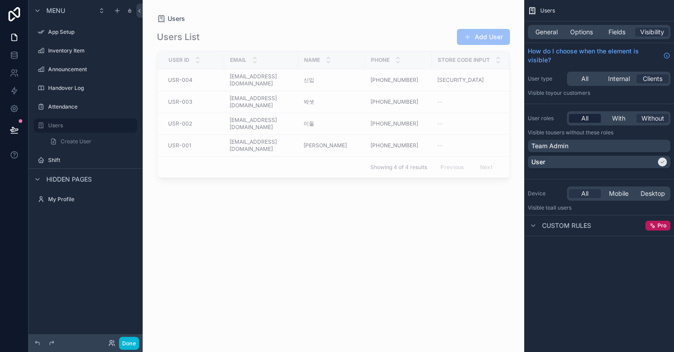
click at [589, 120] on div "All" at bounding box center [584, 118] width 32 height 9
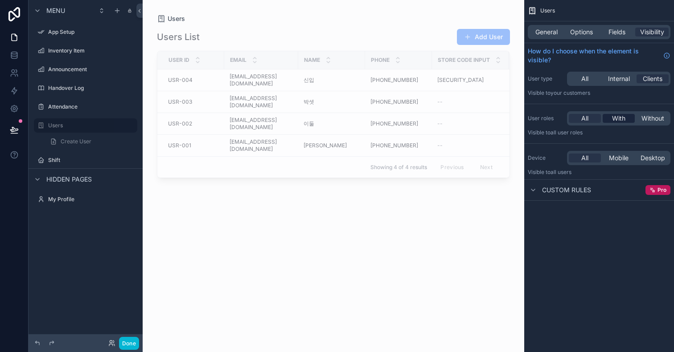
click at [627, 120] on div "With" at bounding box center [618, 118] width 32 height 9
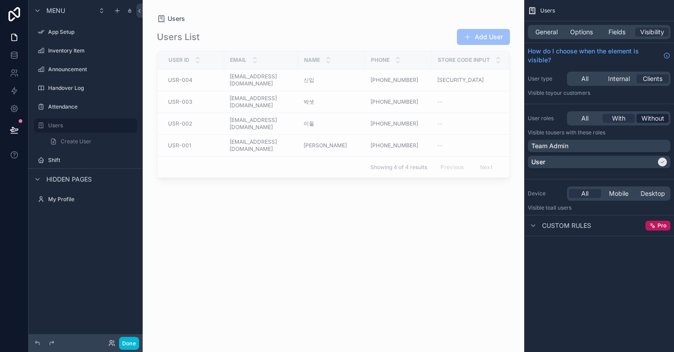
click at [642, 120] on span "Without" at bounding box center [652, 118] width 23 height 9
click at [576, 226] on span "Custom rules" at bounding box center [566, 225] width 49 height 9
click at [346, 191] on div "Users List Add User User Id Email Name Phone Store Code Input Store Id Employee…" at bounding box center [333, 182] width 353 height 319
drag, startPoint x: 32, startPoint y: 106, endPoint x: 46, endPoint y: 204, distance: 99.0
drag, startPoint x: 31, startPoint y: 105, endPoint x: 32, endPoint y: 110, distance: 5.5
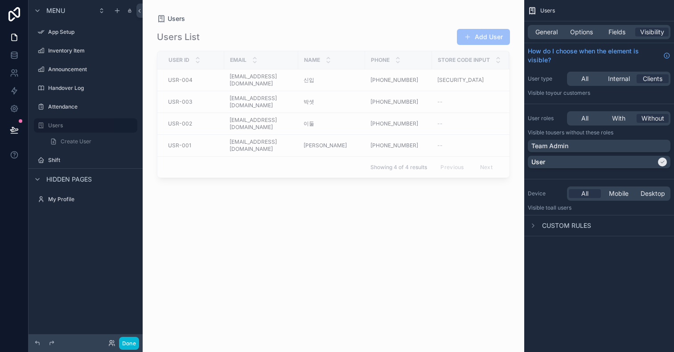
click at [32, 110] on div "Attendance" at bounding box center [86, 107] width 114 height 16
click at [75, 208] on div "Menu App Setup Inventory Item Announcement Handover Log Users Create User Shift…" at bounding box center [86, 107] width 114 height 214
click at [14, 32] on link at bounding box center [14, 38] width 28 height 18
click at [13, 37] on icon at bounding box center [14, 37] width 9 height 9
click at [12, 33] on icon at bounding box center [14, 37] width 9 height 9
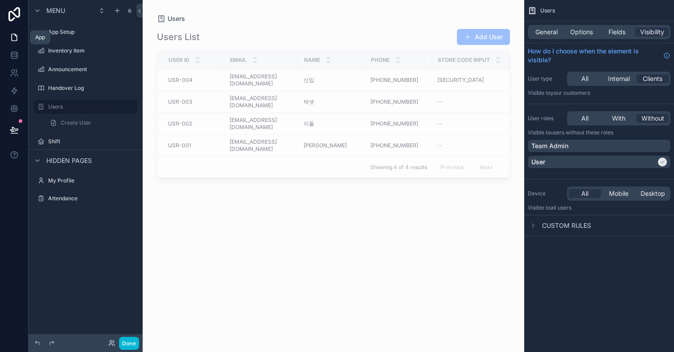
click at [12, 33] on icon at bounding box center [14, 37] width 9 height 9
click at [14, 12] on icon at bounding box center [14, 14] width 18 height 14
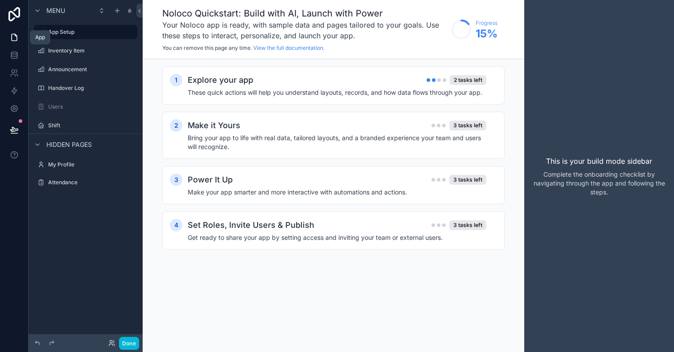
click at [12, 39] on icon at bounding box center [14, 37] width 5 height 7
click at [69, 167] on span "Hidden pages" at bounding box center [68, 163] width 45 height 9
click at [70, 167] on span "Hidden pages" at bounding box center [68, 163] width 45 height 9
